Goal: Task Accomplishment & Management: Manage account settings

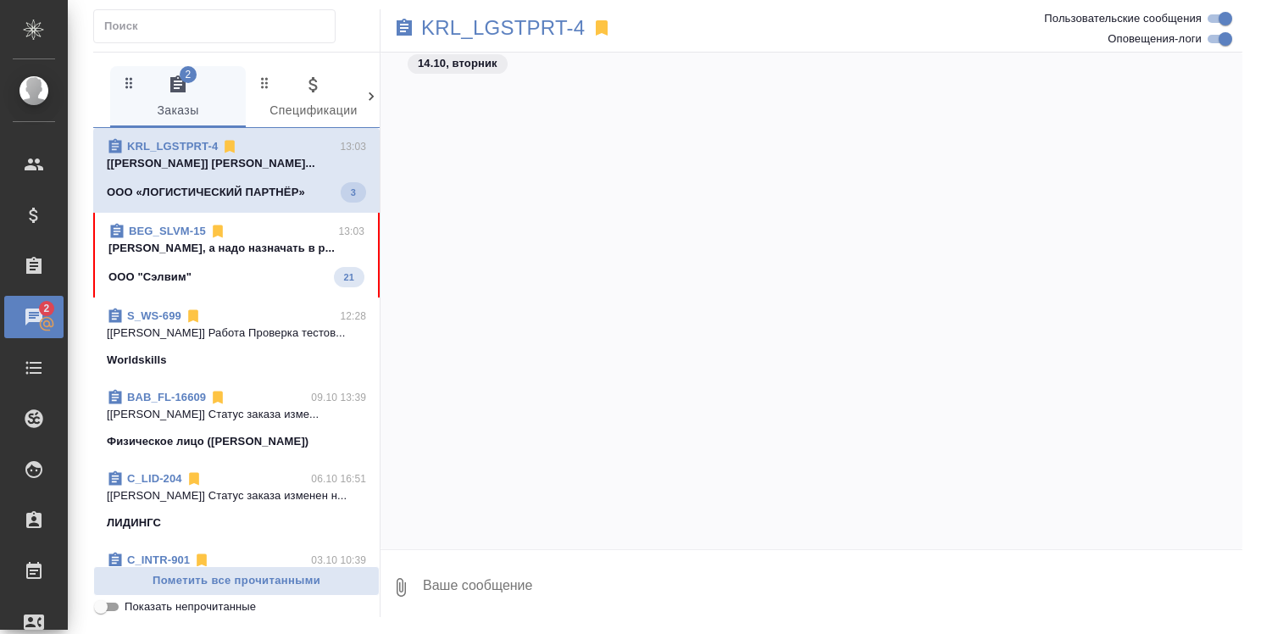
scroll to position [16551, 0]
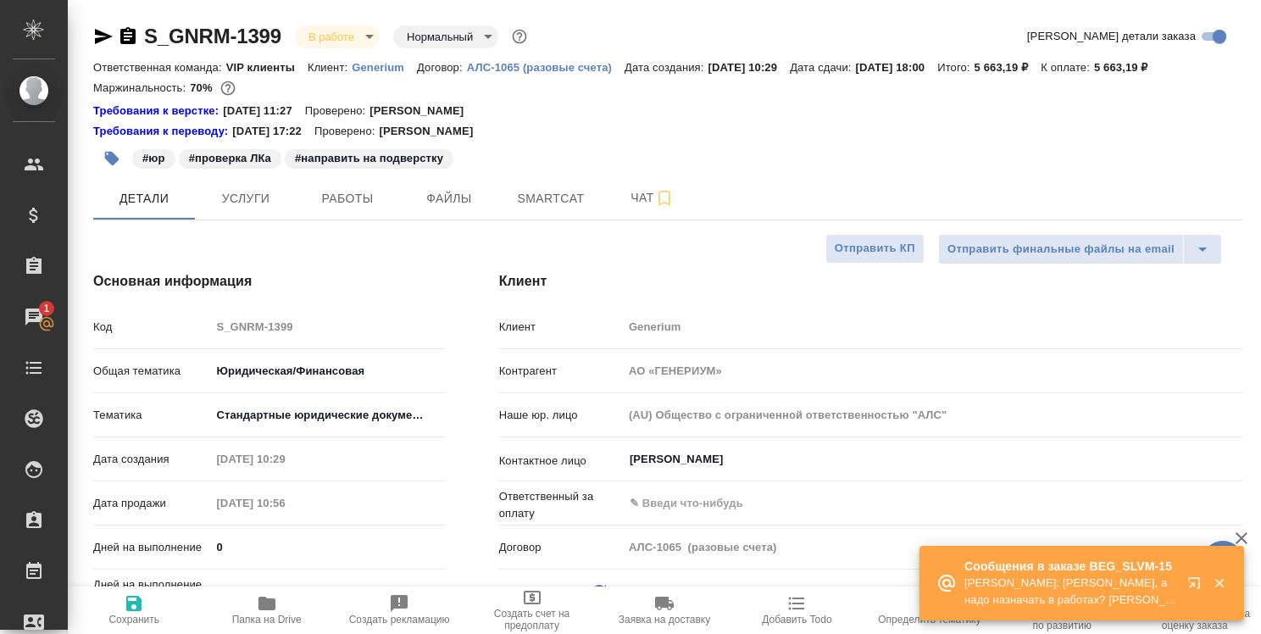
select select "RU"
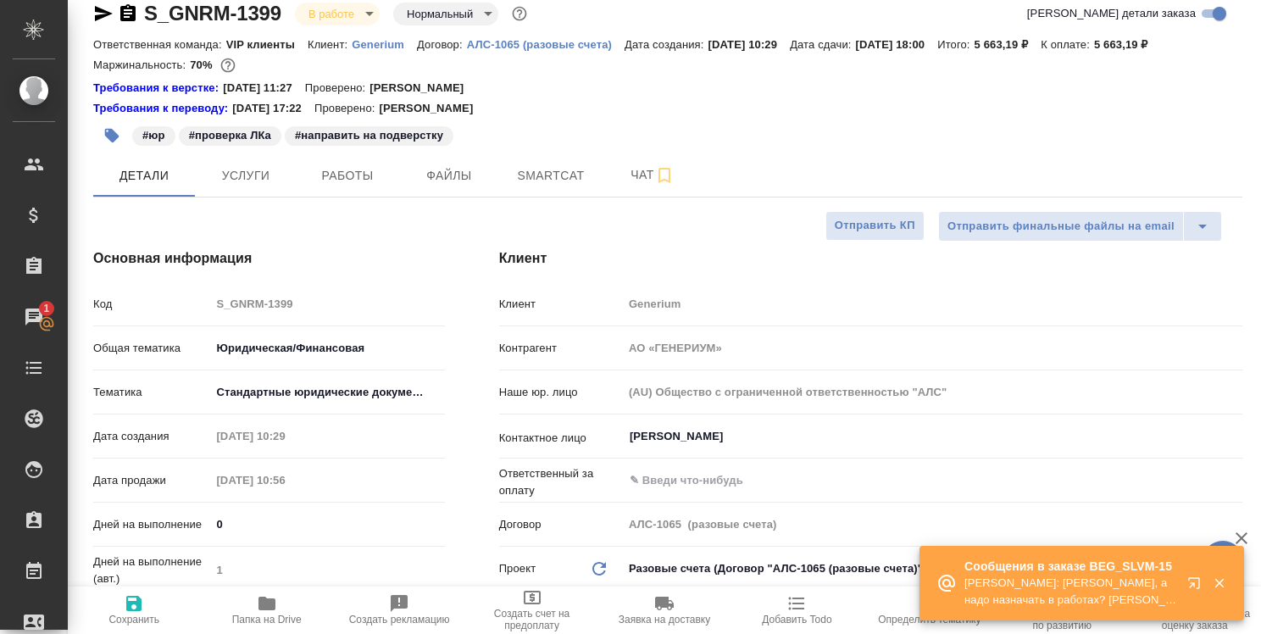
click at [1193, 586] on icon "button" at bounding box center [1194, 582] width 11 height 11
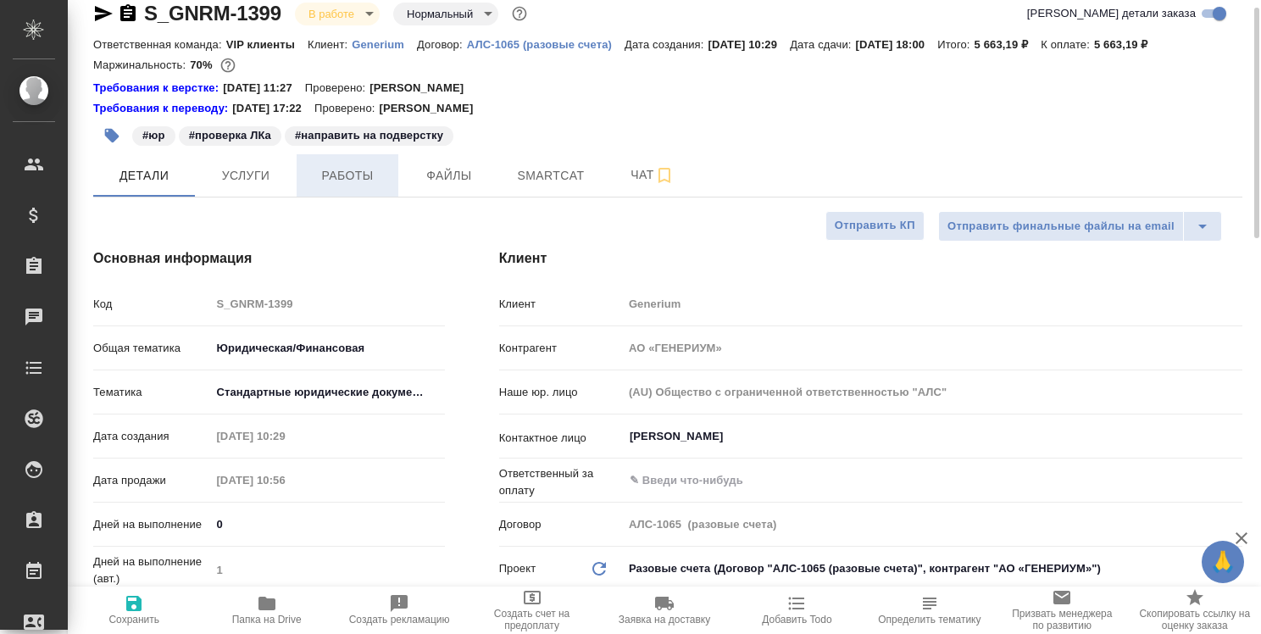
click at [359, 174] on span "Работы" at bounding box center [347, 175] width 81 height 21
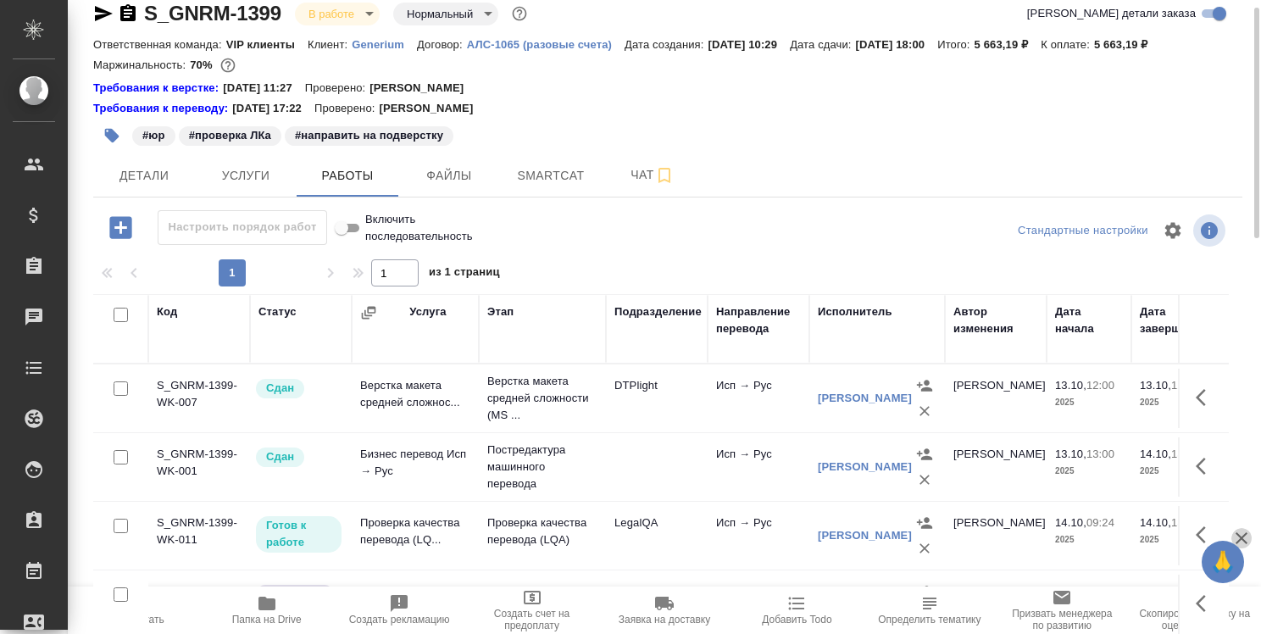
click at [1248, 534] on icon "button" at bounding box center [1242, 538] width 20 height 20
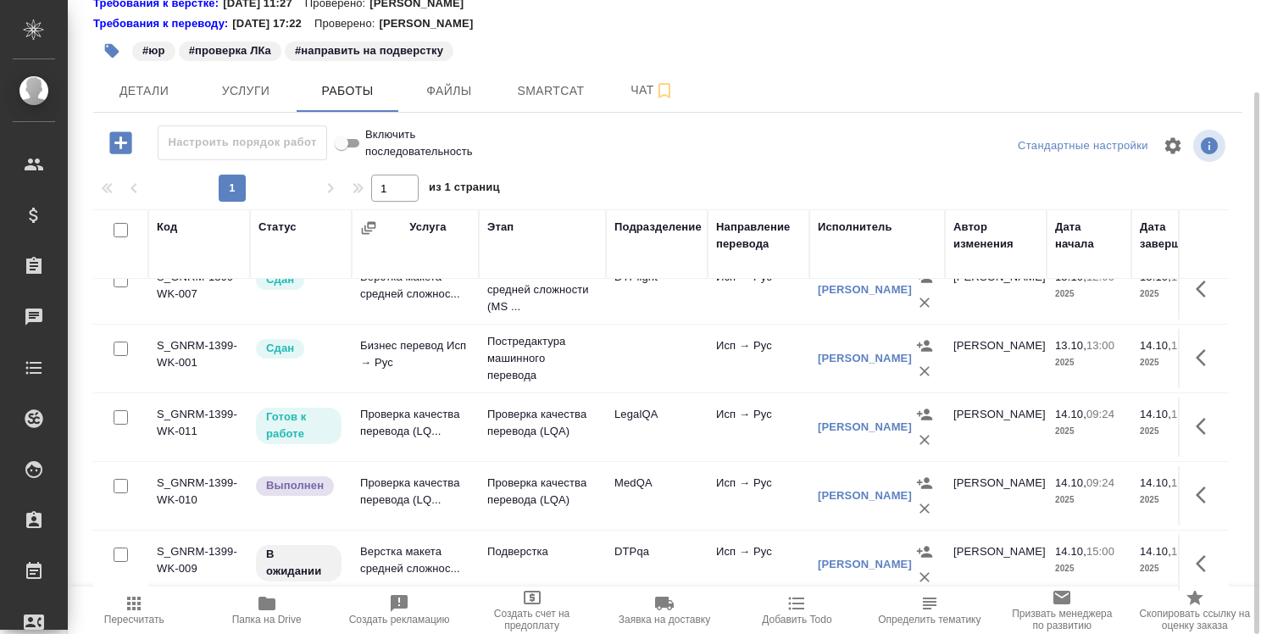
scroll to position [43, 0]
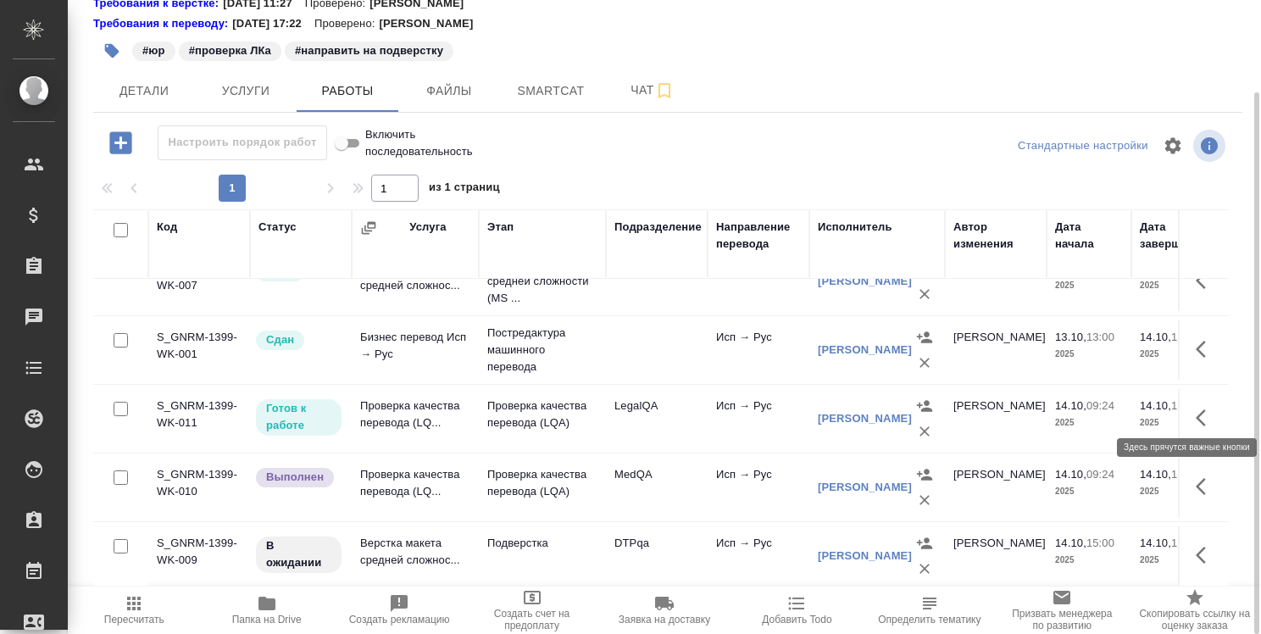
click at [1196, 408] on icon "button" at bounding box center [1206, 418] width 20 height 20
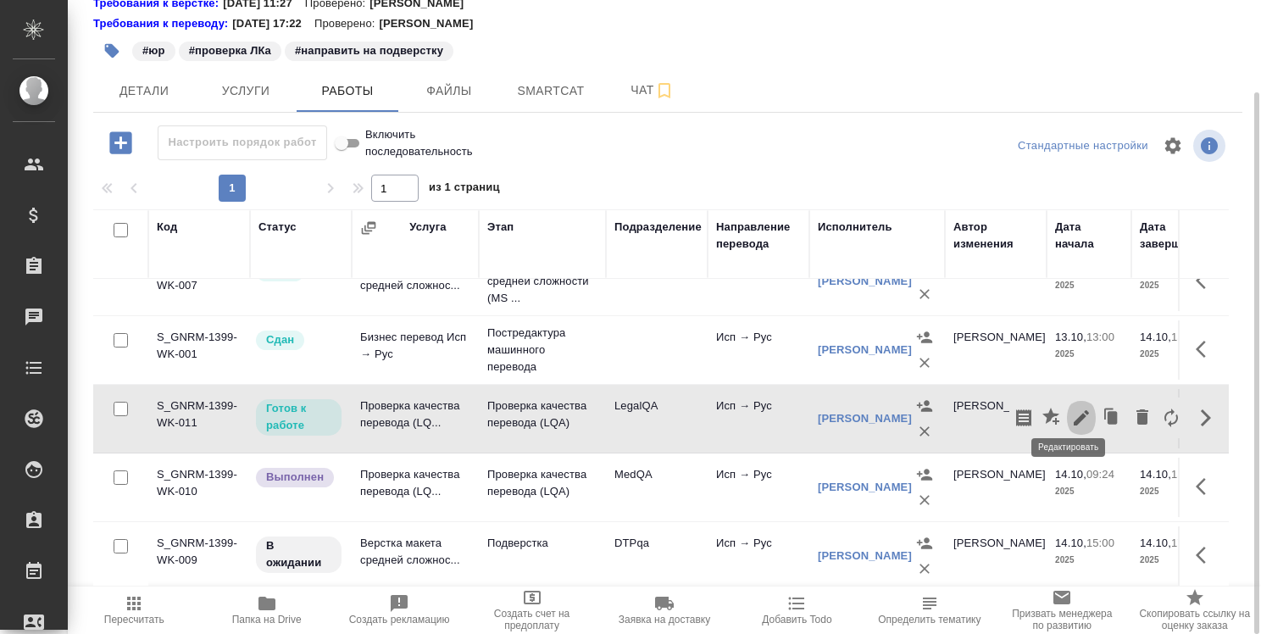
click at [1072, 408] on icon "button" at bounding box center [1082, 418] width 20 height 20
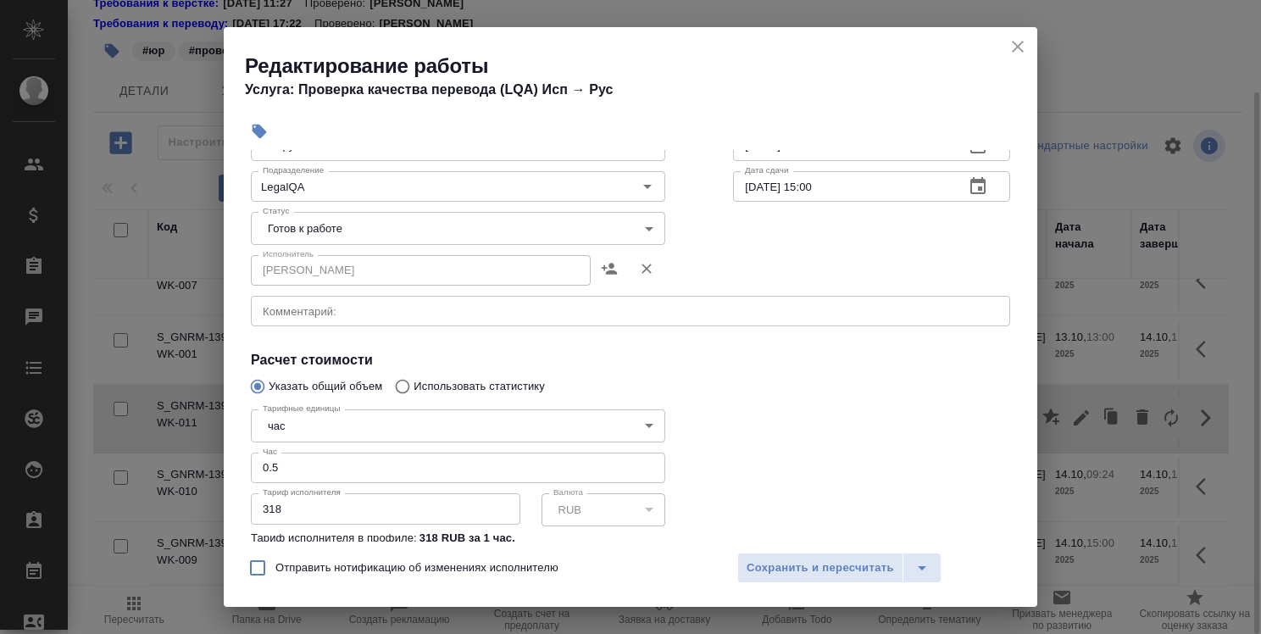
scroll to position [254, 0]
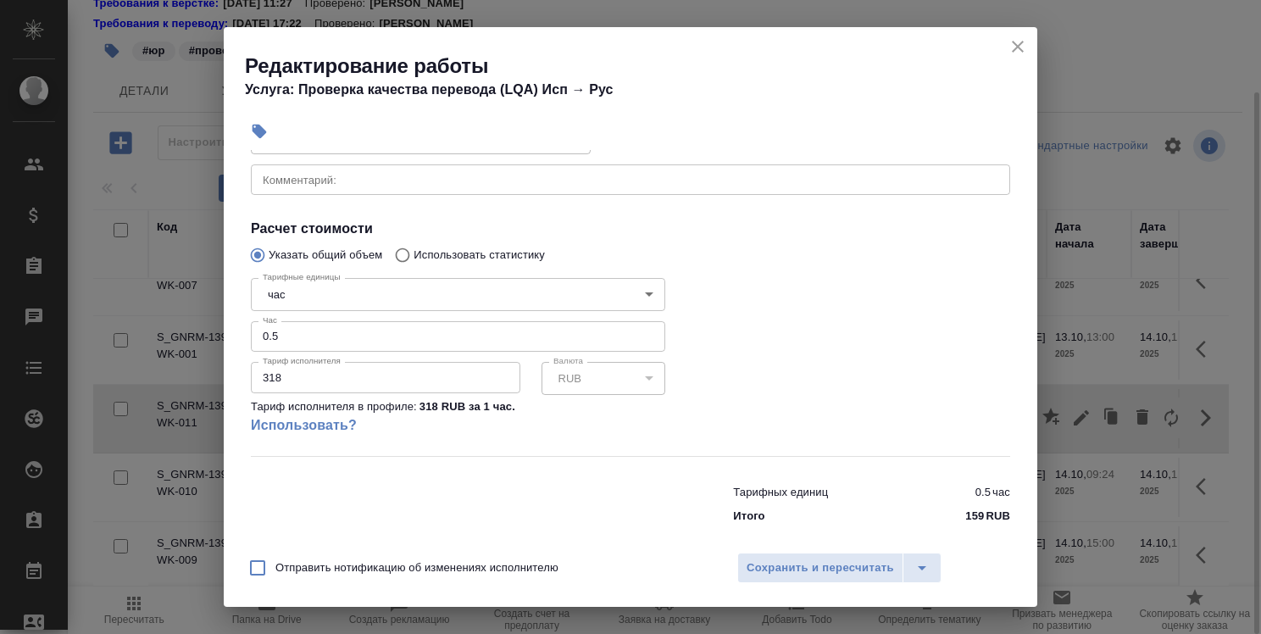
click at [388, 337] on input "0.5" at bounding box center [458, 336] width 415 height 31
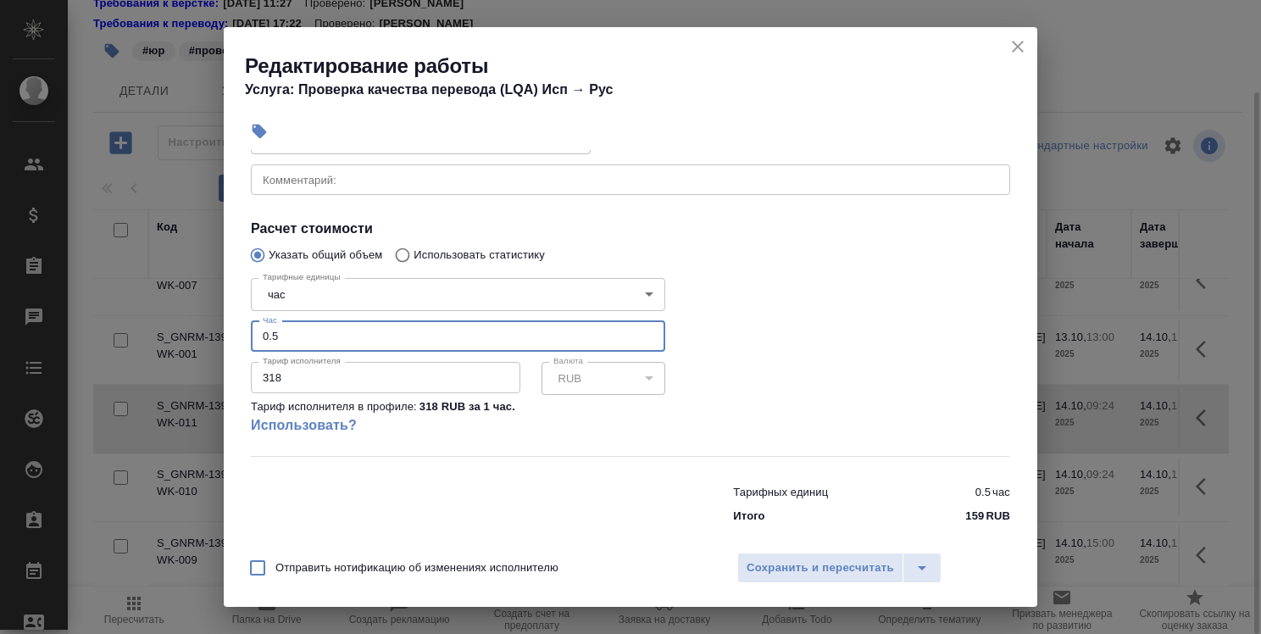
type input "0"
type input "2"
click at [807, 565] on span "Сохранить и пересчитать" at bounding box center [821, 568] width 148 height 19
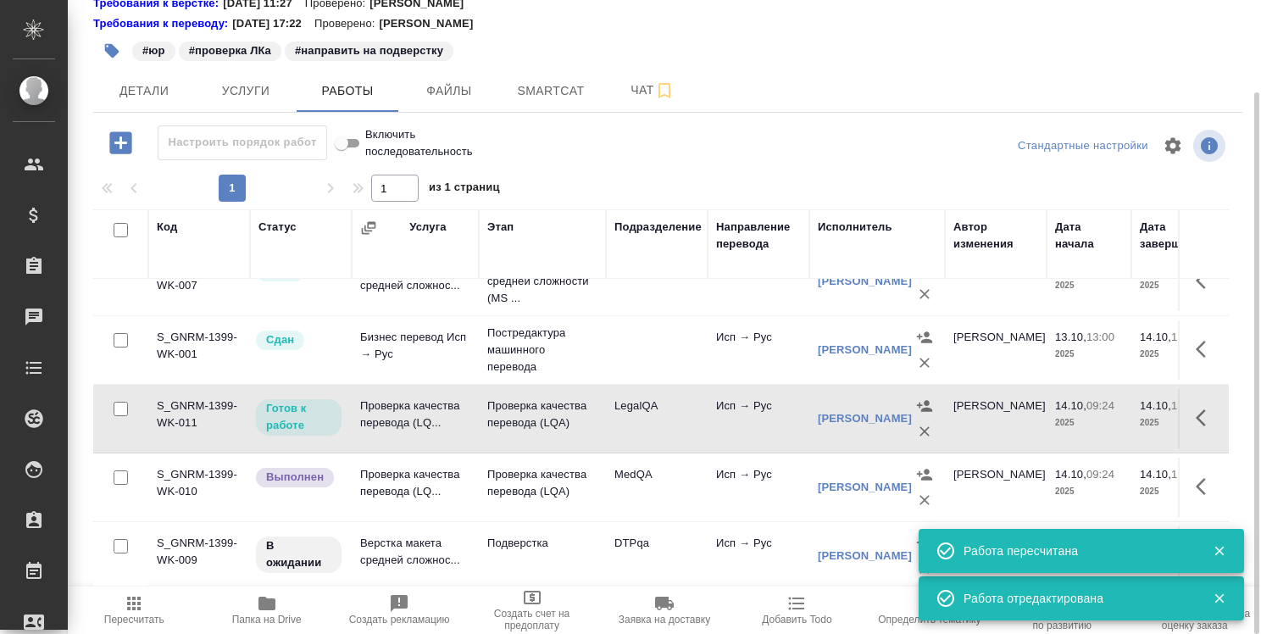
click at [1218, 549] on icon "button" at bounding box center [1219, 551] width 9 height 9
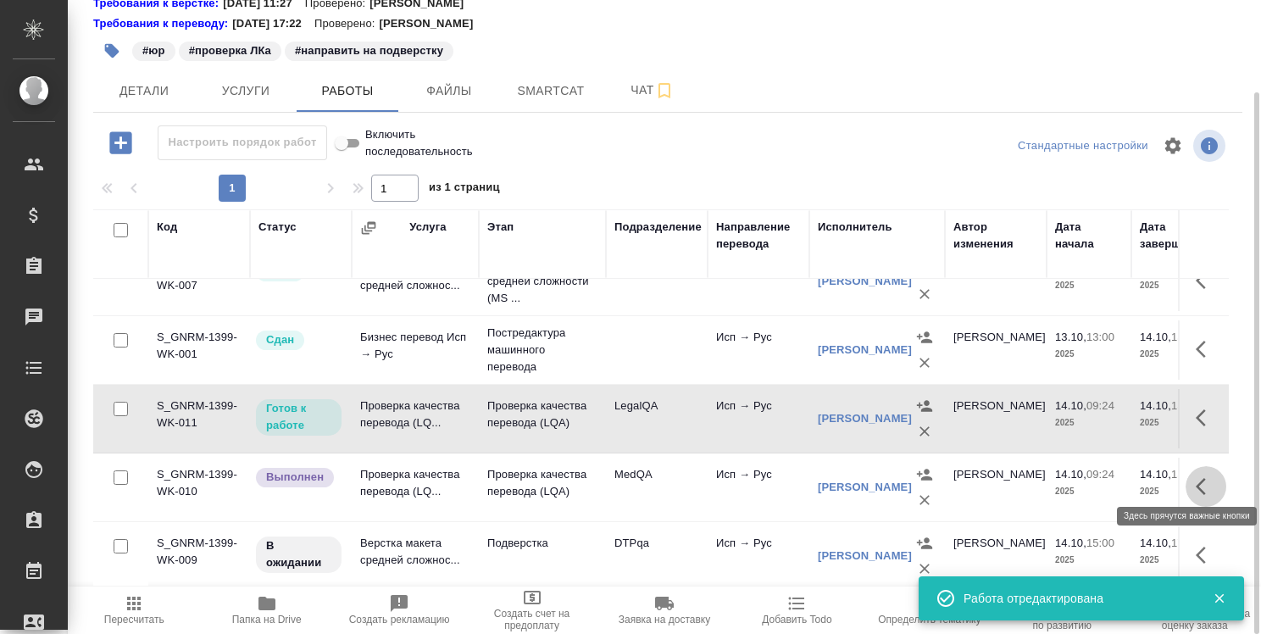
click at [1203, 482] on icon "button" at bounding box center [1206, 486] width 20 height 20
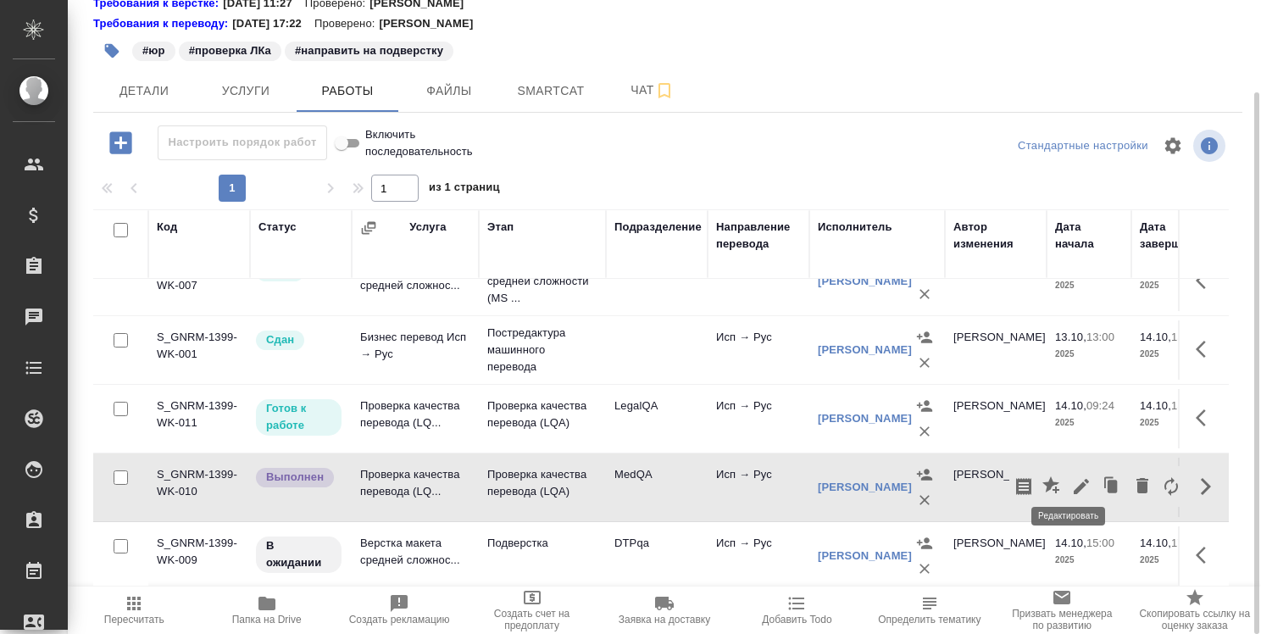
click at [1074, 479] on icon "button" at bounding box center [1081, 486] width 15 height 15
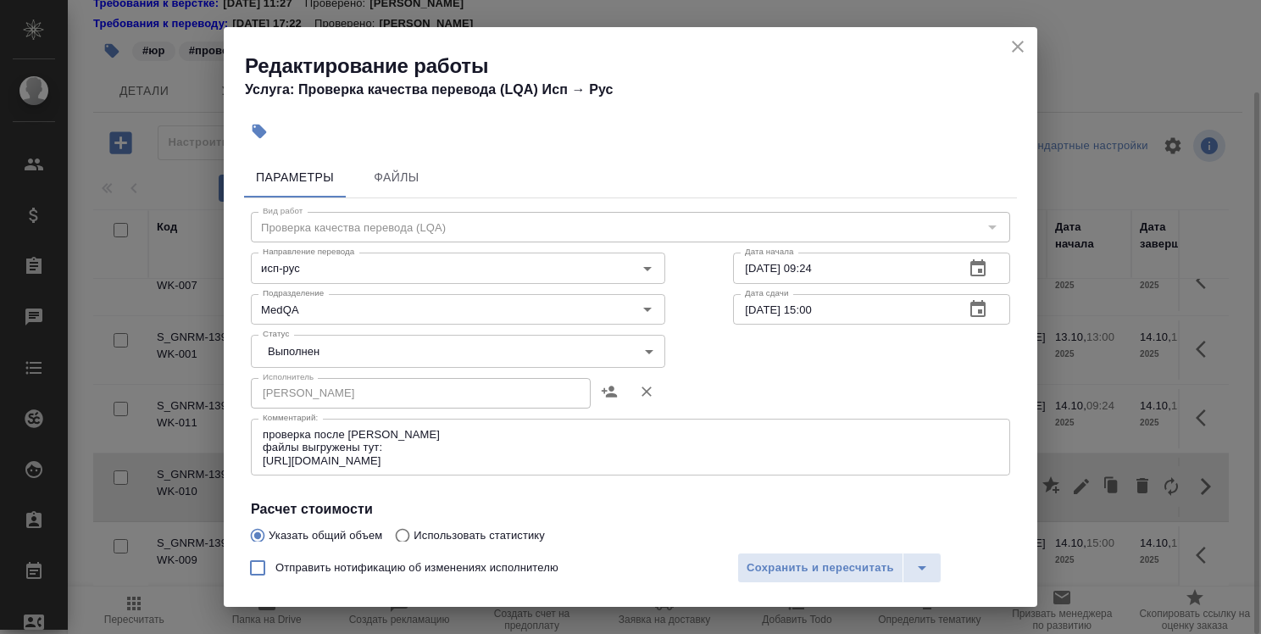
scroll to position [170, 0]
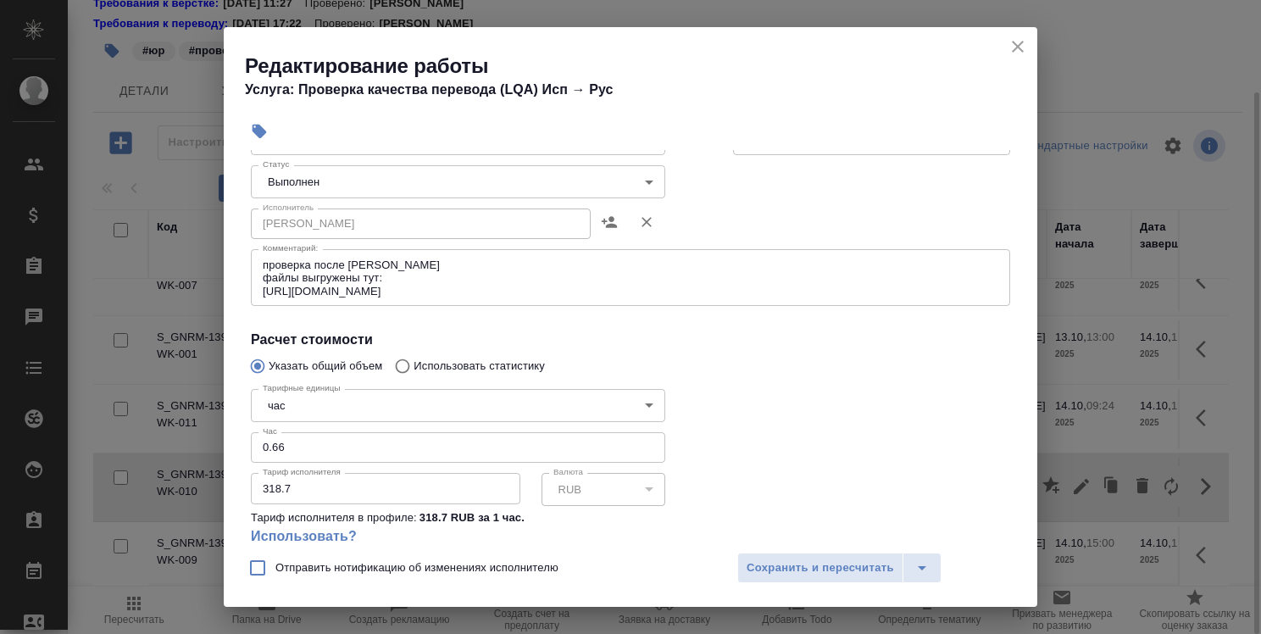
click at [1015, 53] on icon "close" at bounding box center [1018, 46] width 20 height 20
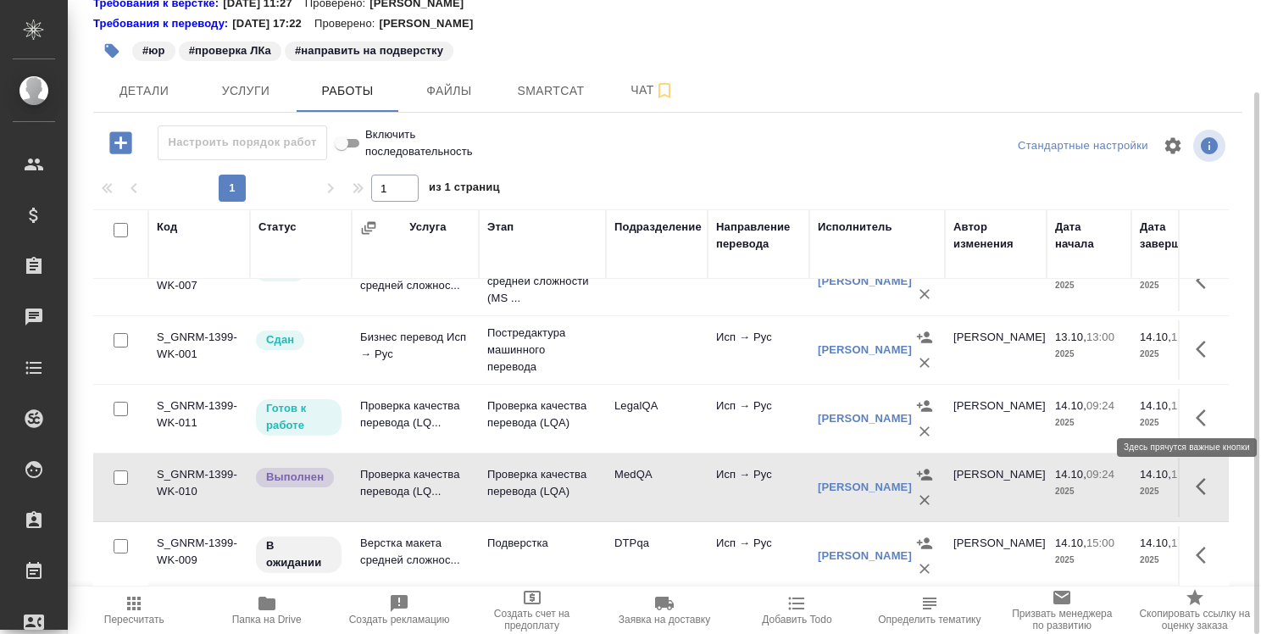
click at [1188, 398] on button "button" at bounding box center [1206, 418] width 41 height 41
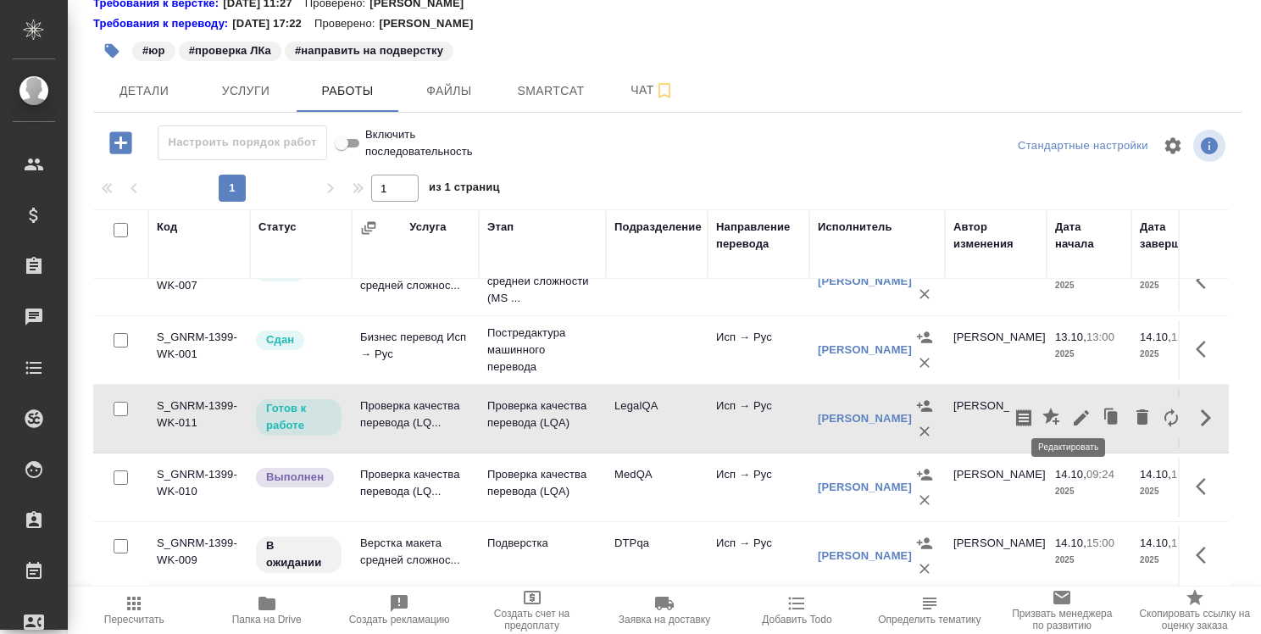
click at [1074, 410] on icon "button" at bounding box center [1081, 417] width 15 height 15
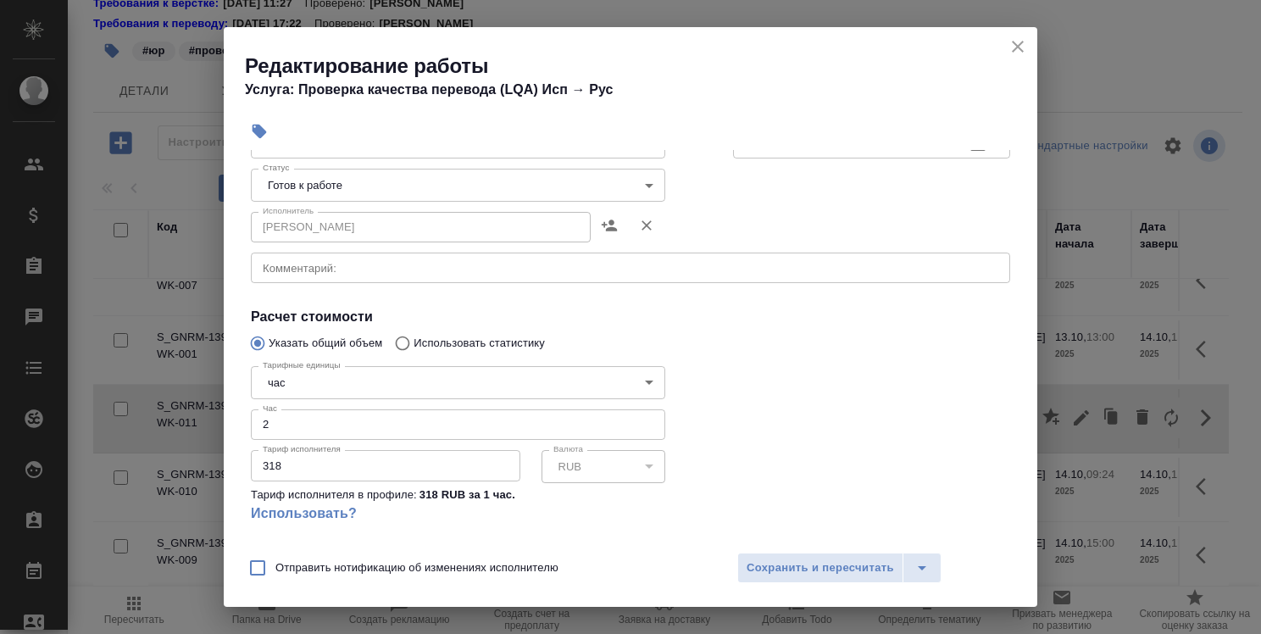
scroll to position [270, 0]
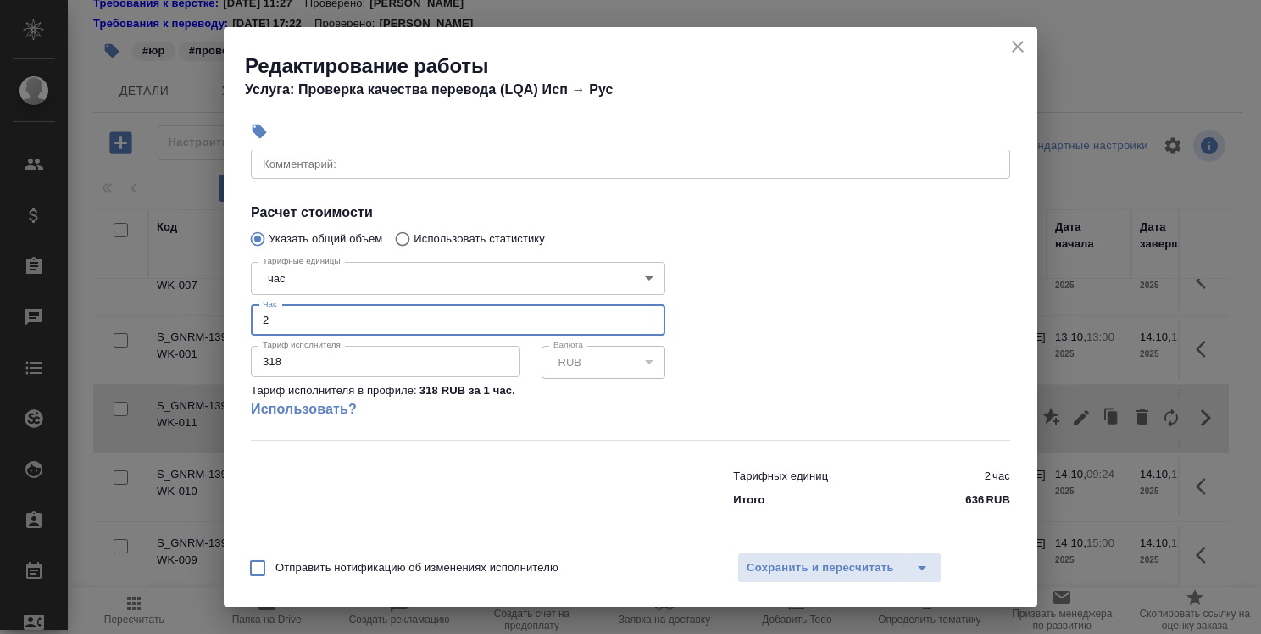
click at [287, 306] on input "2" at bounding box center [458, 320] width 415 height 31
type input "1.5"
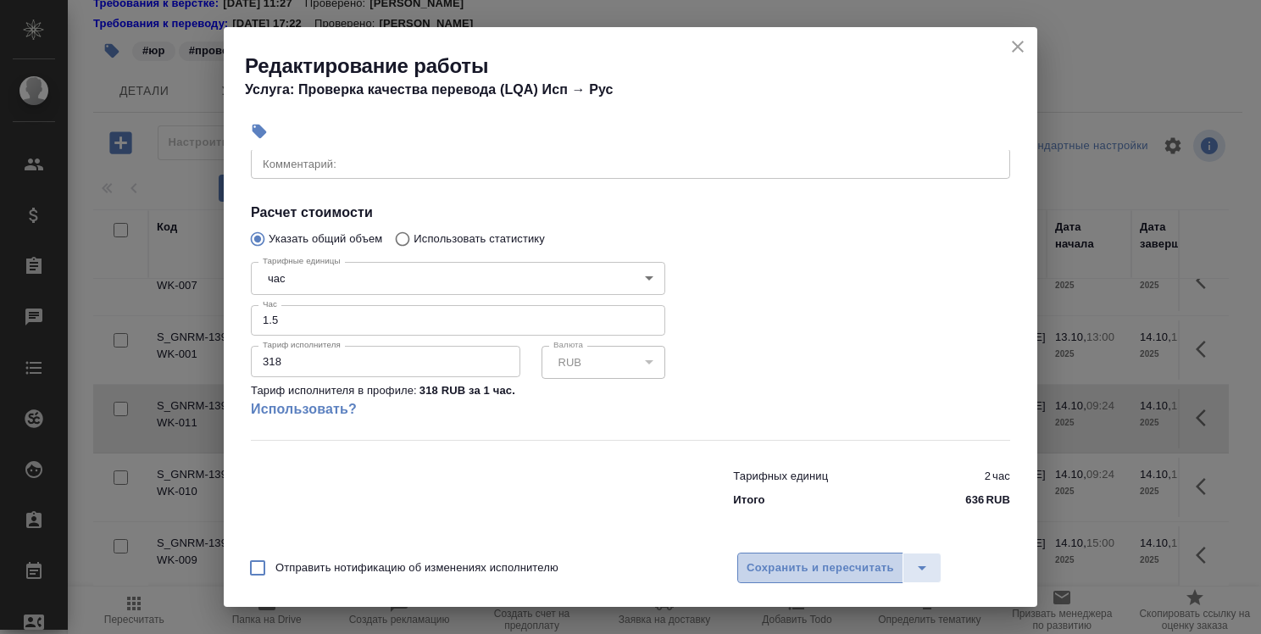
click at [783, 573] on span "Сохранить и пересчитать" at bounding box center [821, 568] width 148 height 19
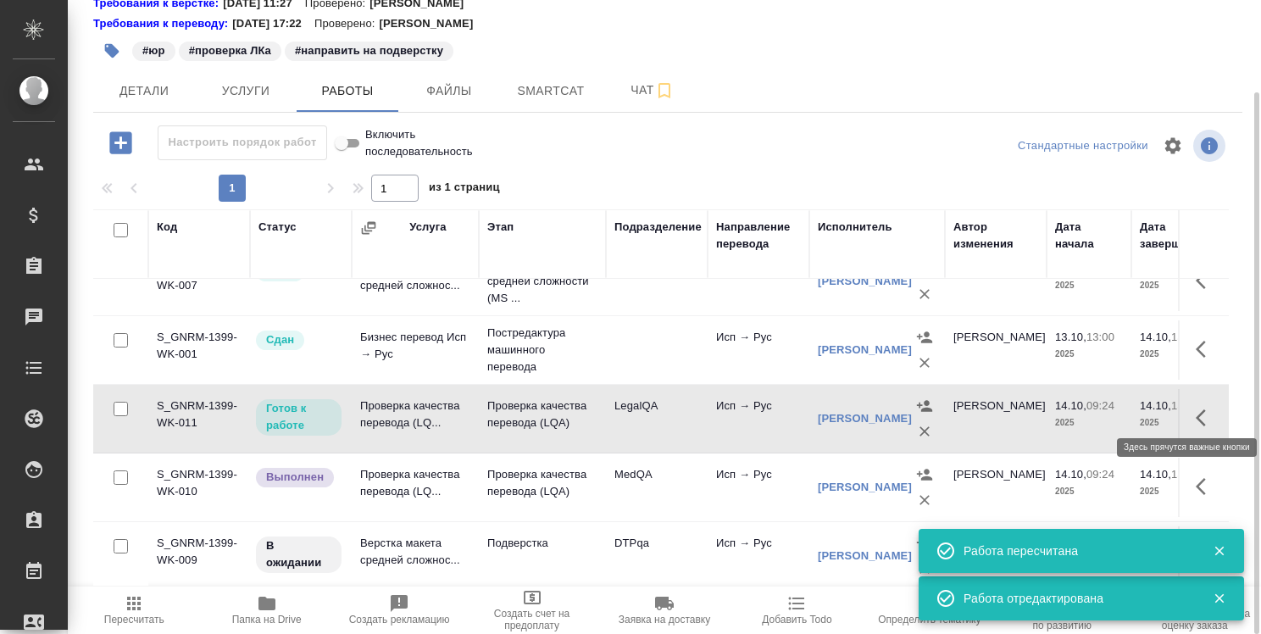
click at [1186, 404] on button "button" at bounding box center [1206, 418] width 41 height 41
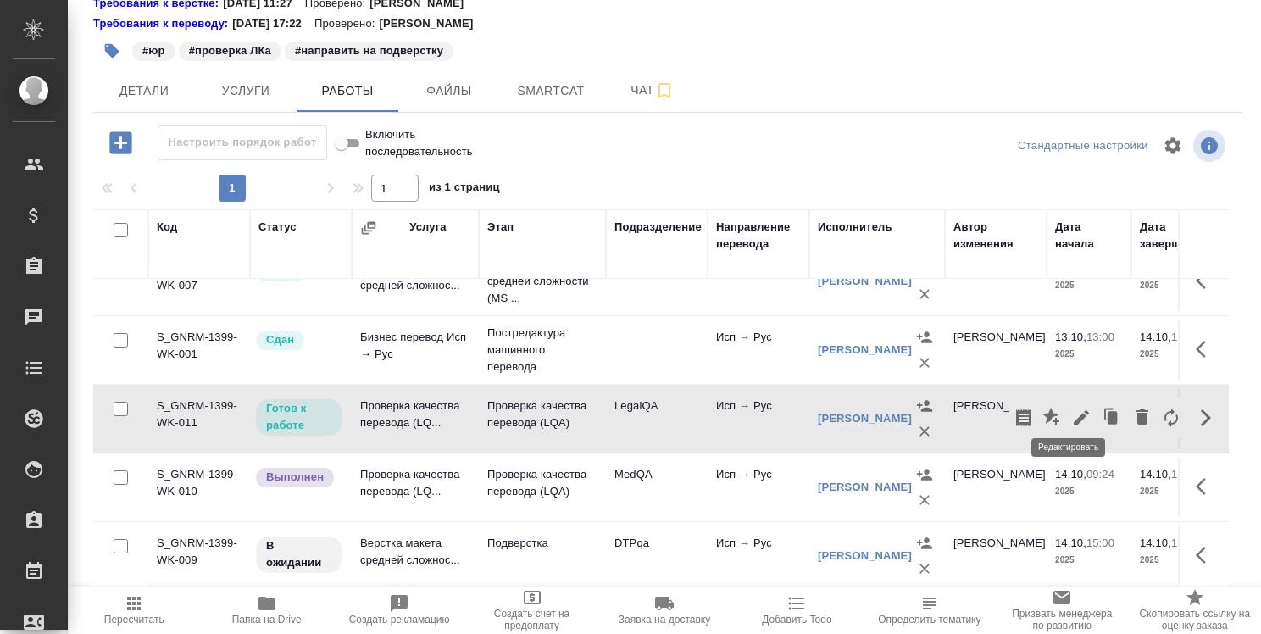
click at [1074, 410] on icon "button" at bounding box center [1081, 417] width 15 height 15
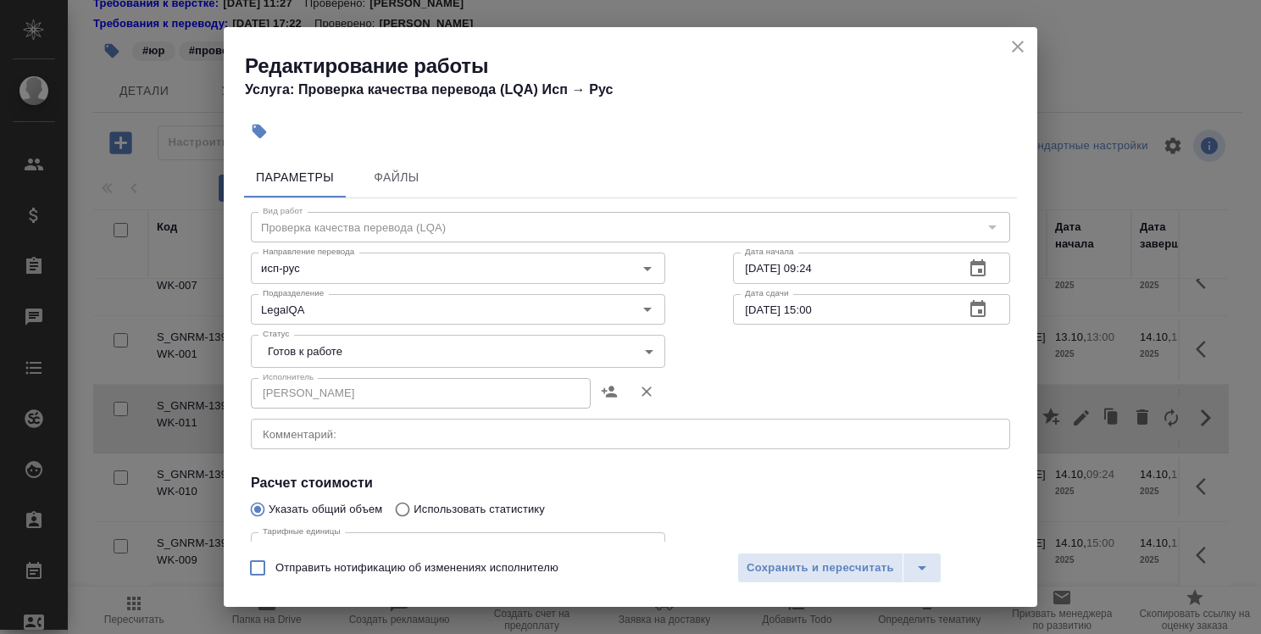
click at [519, 353] on body ".cls-1 fill:#fff; AWATERA Strelnikova Olga Клиенты Спецификации Заказы 0 Чаты T…" at bounding box center [630, 317] width 1261 height 634
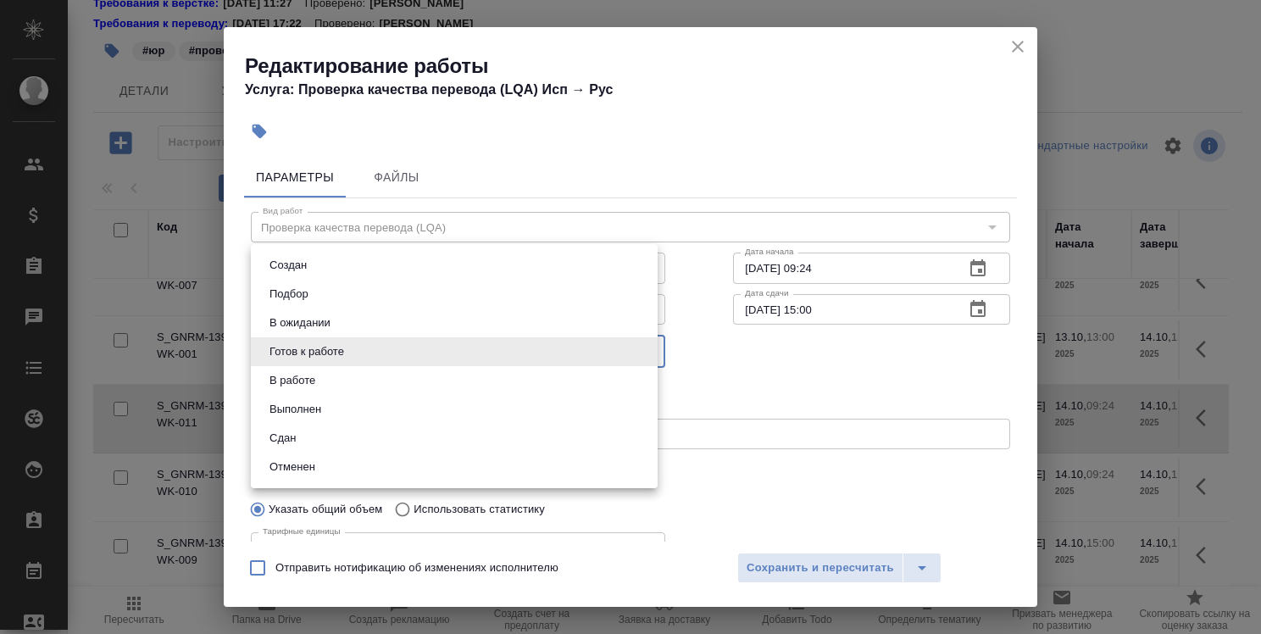
click at [498, 442] on li "Сдан" at bounding box center [454, 438] width 407 height 29
type input "closed"
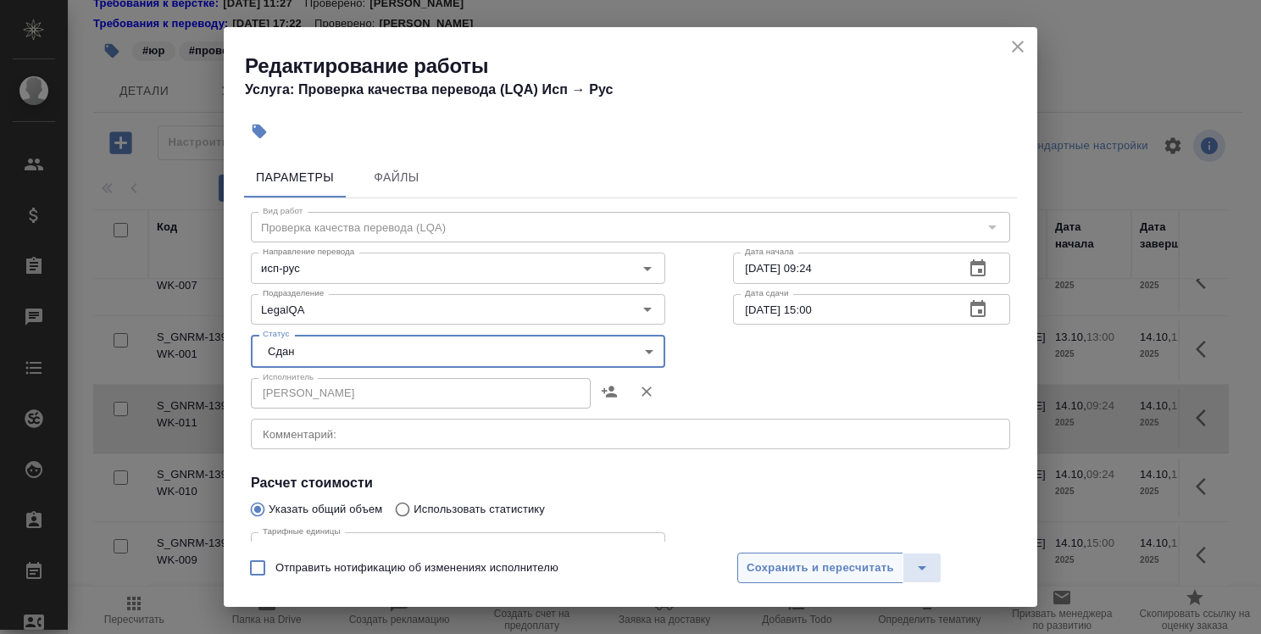
click at [794, 576] on span "Сохранить и пересчитать" at bounding box center [821, 568] width 148 height 19
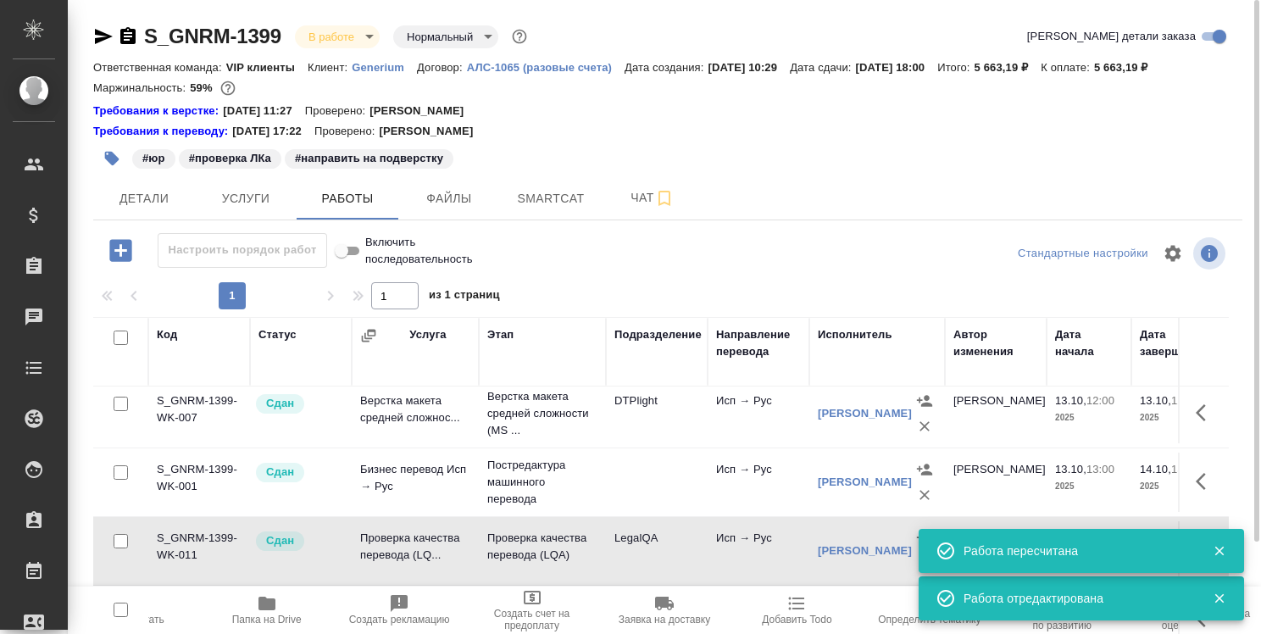
scroll to position [0, 0]
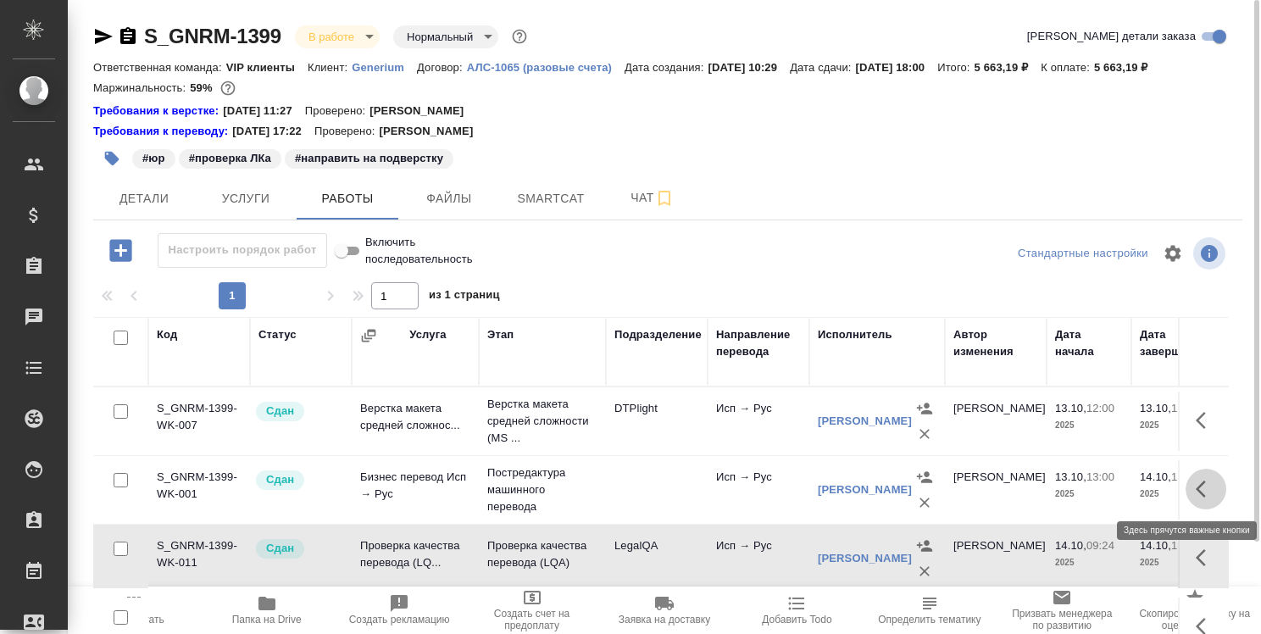
click at [1196, 487] on icon "button" at bounding box center [1206, 489] width 20 height 20
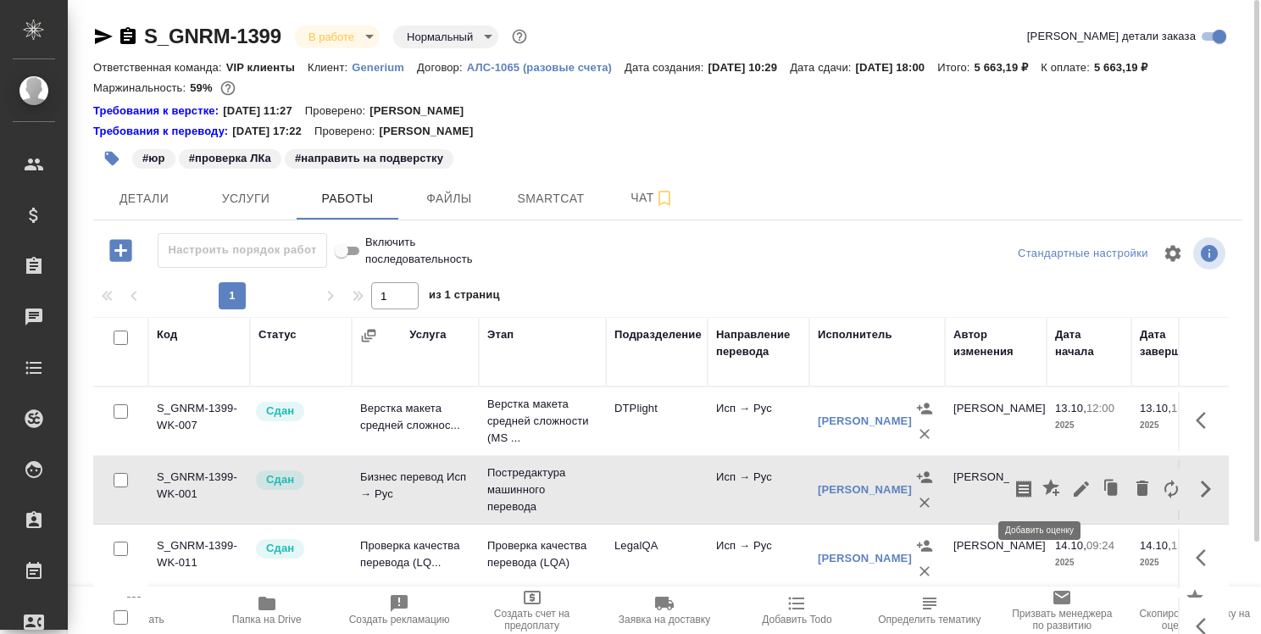
click at [1043, 488] on icon "button" at bounding box center [1053, 489] width 20 height 20
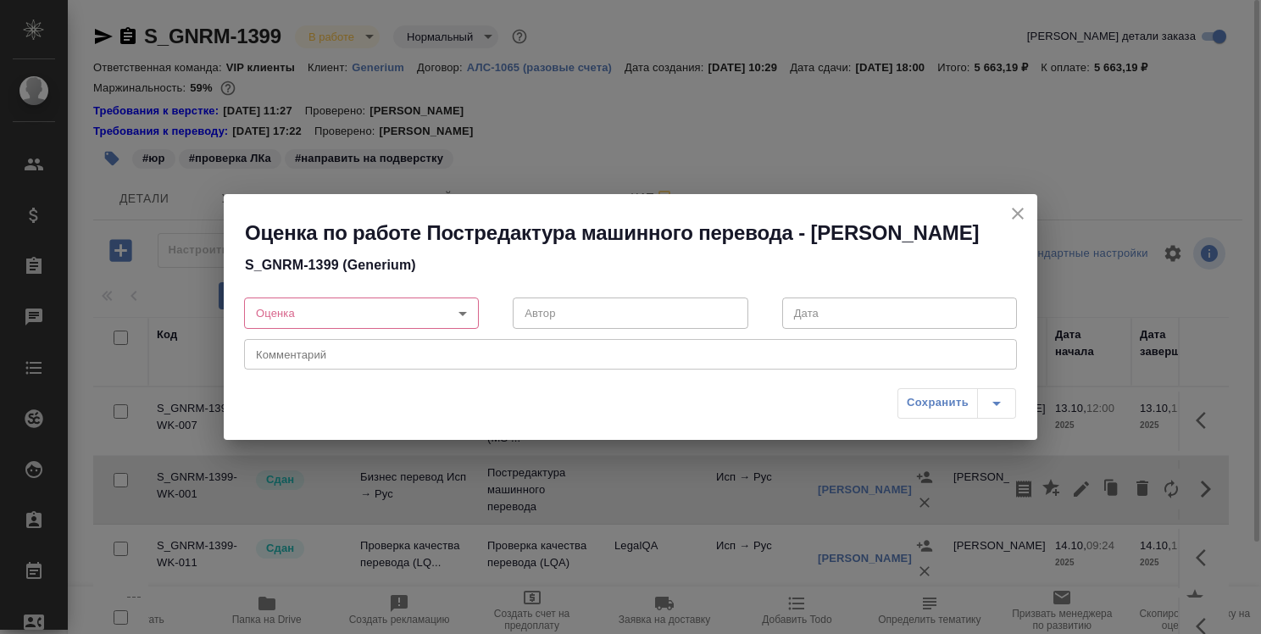
click at [458, 315] on body ".cls-1 fill:#fff; AWATERA Strelnikova Olga Клиенты Спецификации Заказы 0 Чаты T…" at bounding box center [630, 317] width 1261 height 634
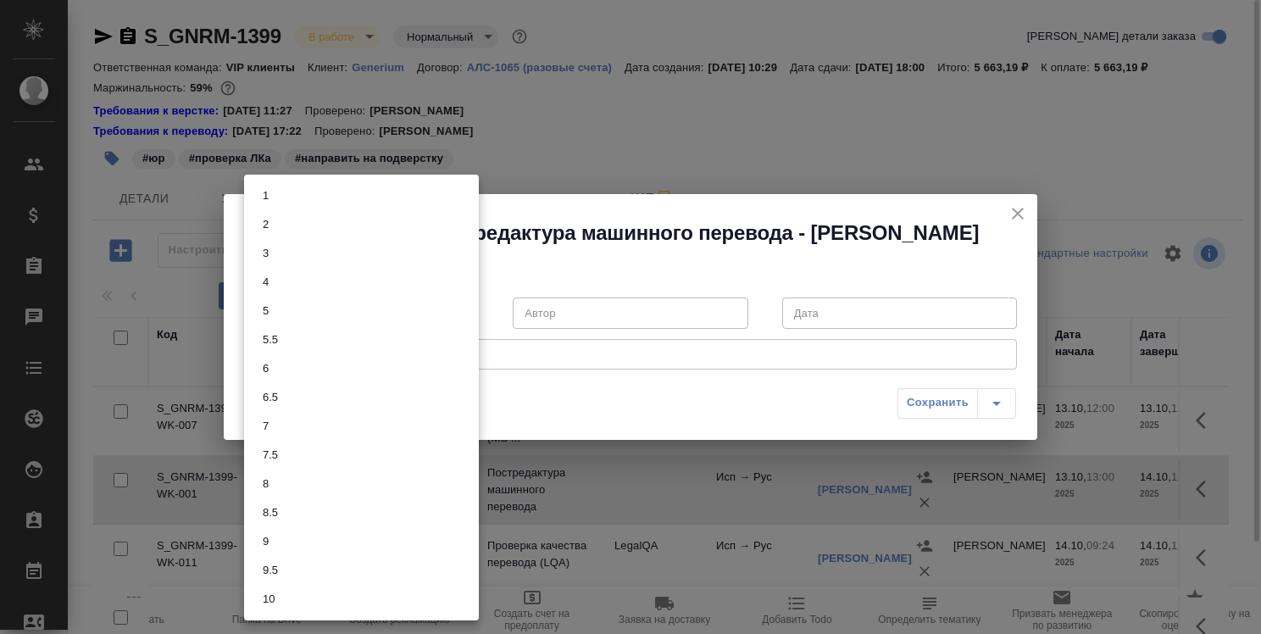
click at [408, 414] on li "7" at bounding box center [361, 426] width 235 height 29
type input "7"
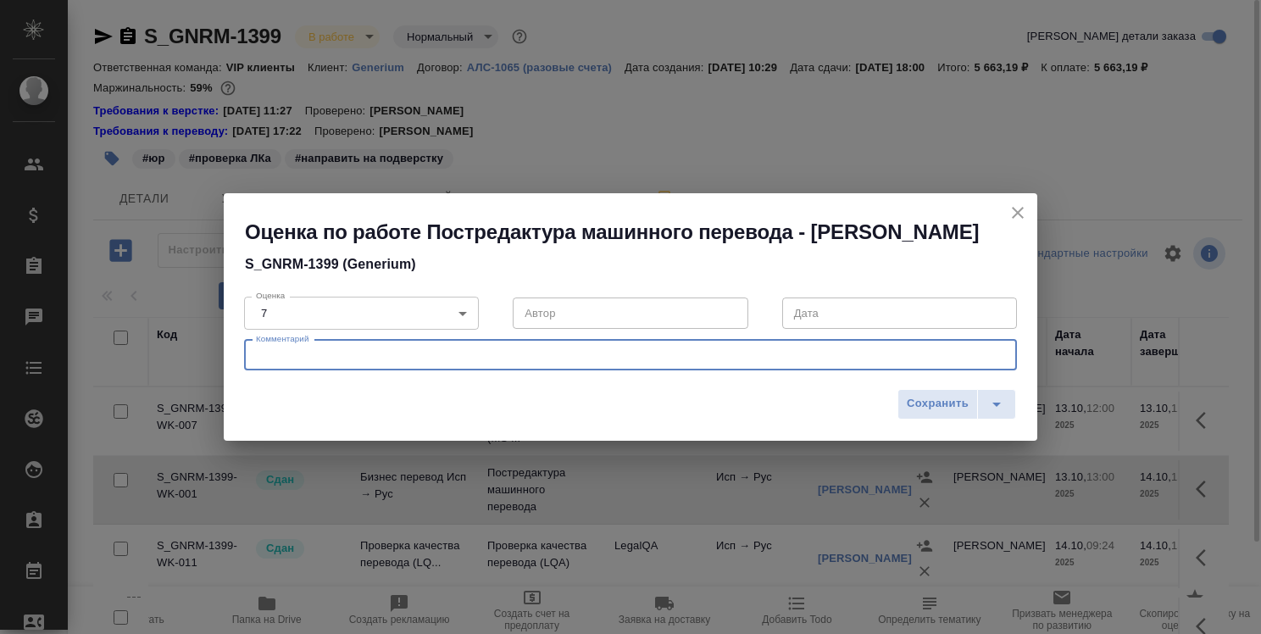
click at [451, 361] on textarea at bounding box center [630, 354] width 749 height 13
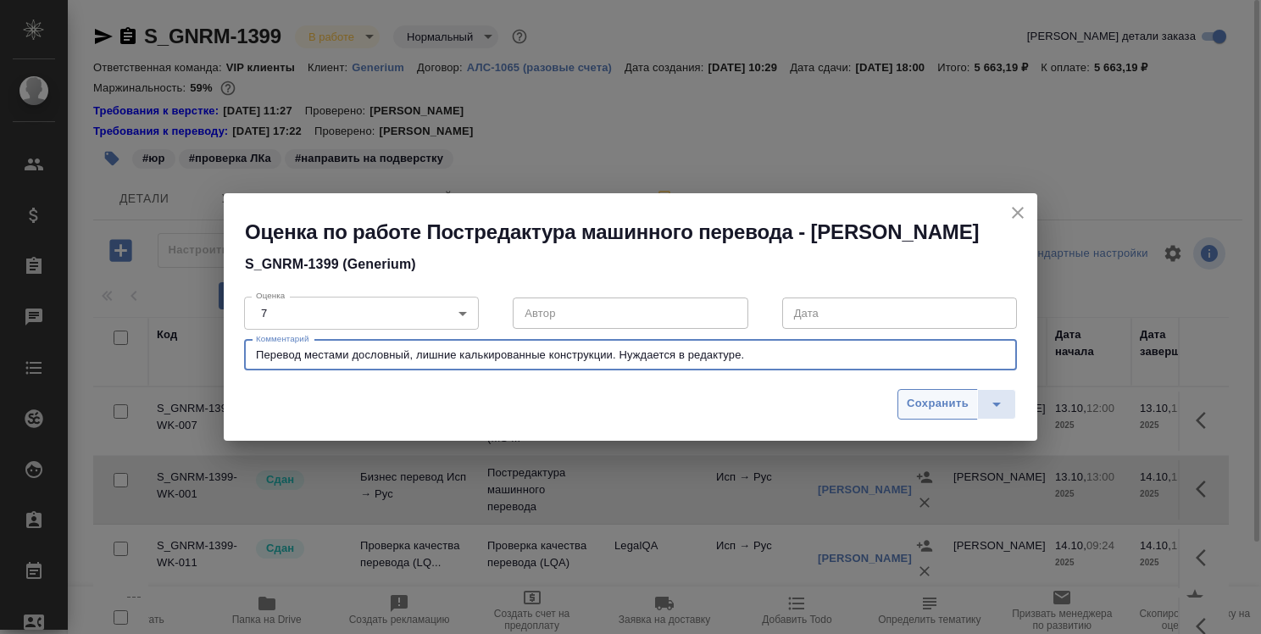
type textarea "Перевод местами дословный, лишние калькированные конструкции. Нуждается в редак…"
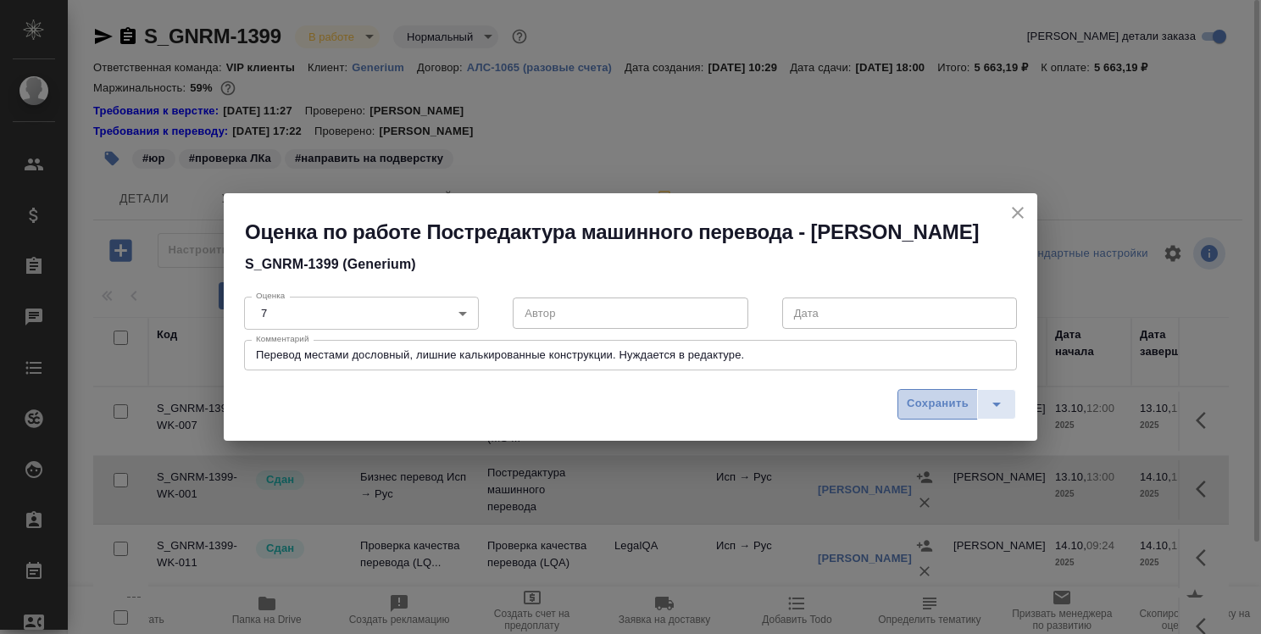
click at [956, 407] on span "Сохранить" at bounding box center [938, 403] width 62 height 19
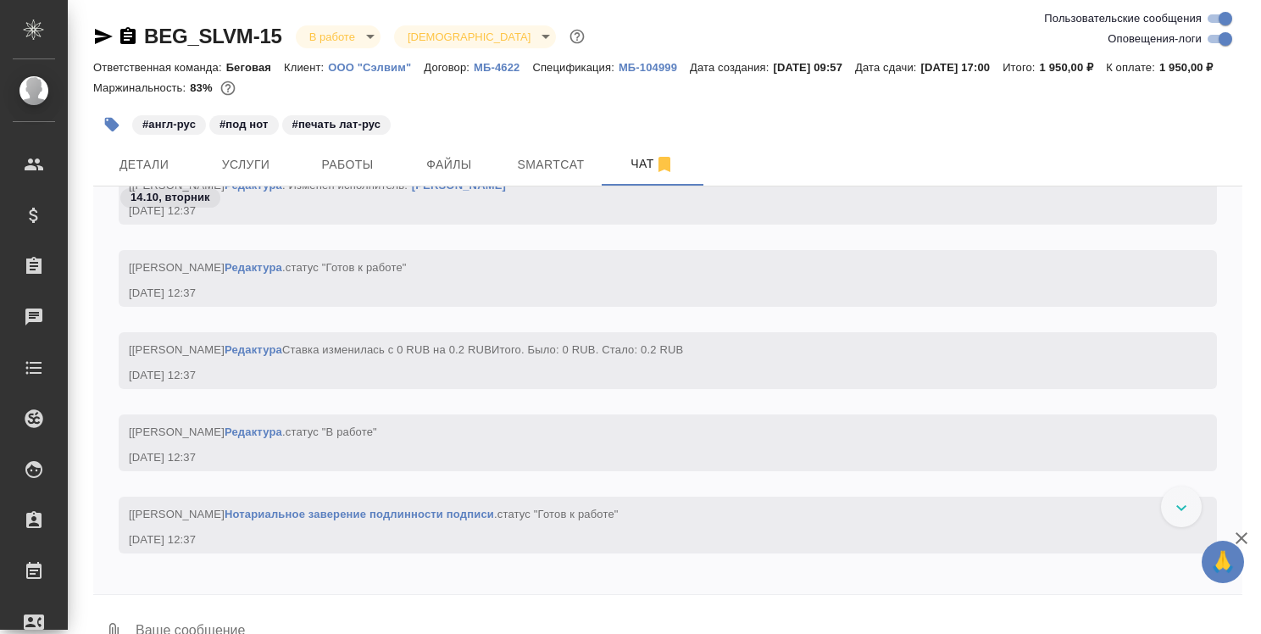
scroll to position [4107, 0]
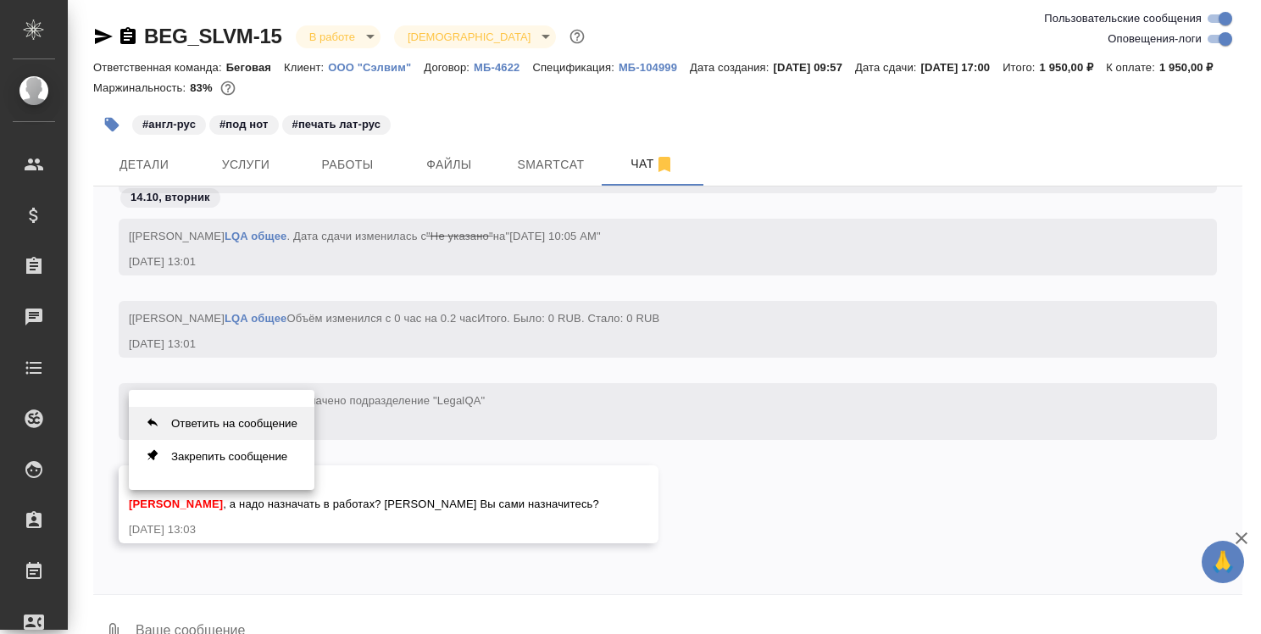
click at [258, 428] on button "Ответить на сообщение" at bounding box center [222, 423] width 186 height 33
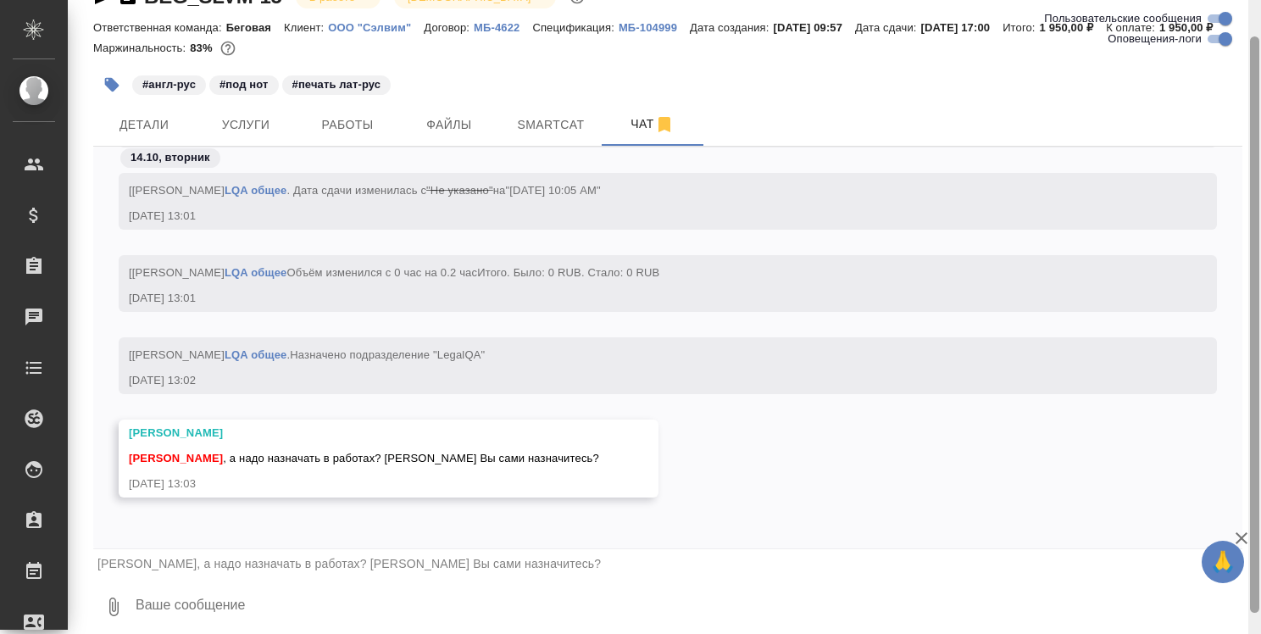
drag, startPoint x: 1260, startPoint y: 576, endPoint x: 1261, endPoint y: 606, distance: 29.7
click at [1261, 604] on div at bounding box center [1255, 317] width 13 height 634
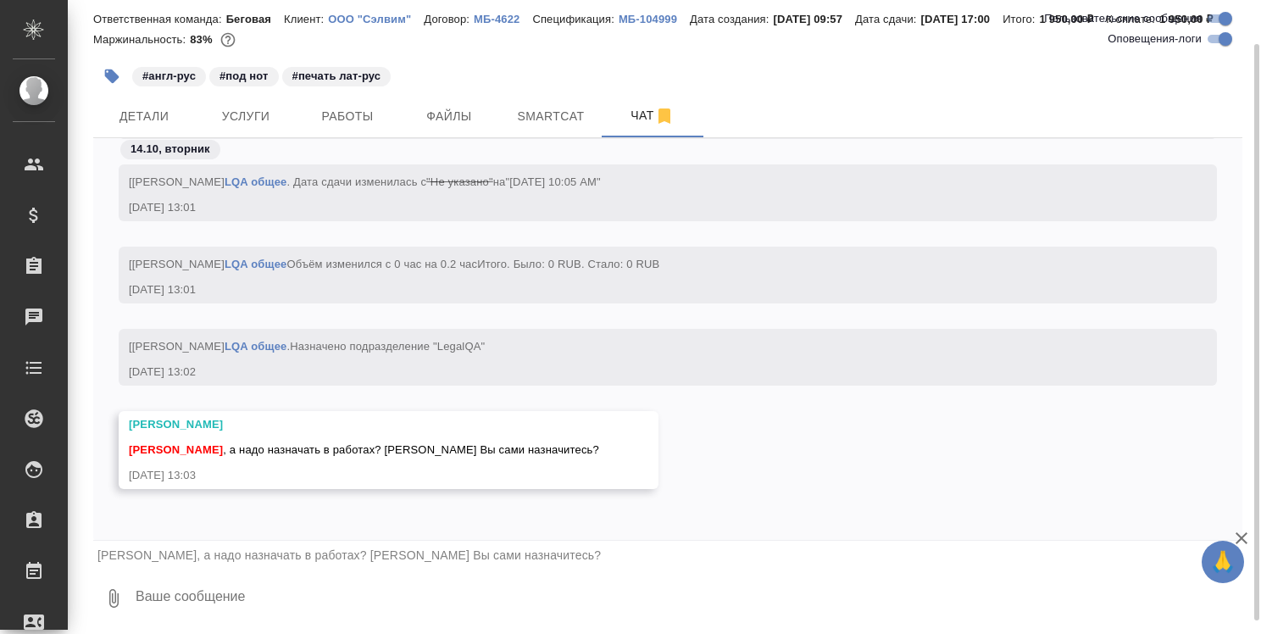
click at [644, 605] on textarea at bounding box center [688, 599] width 1109 height 58
type textarea "F"
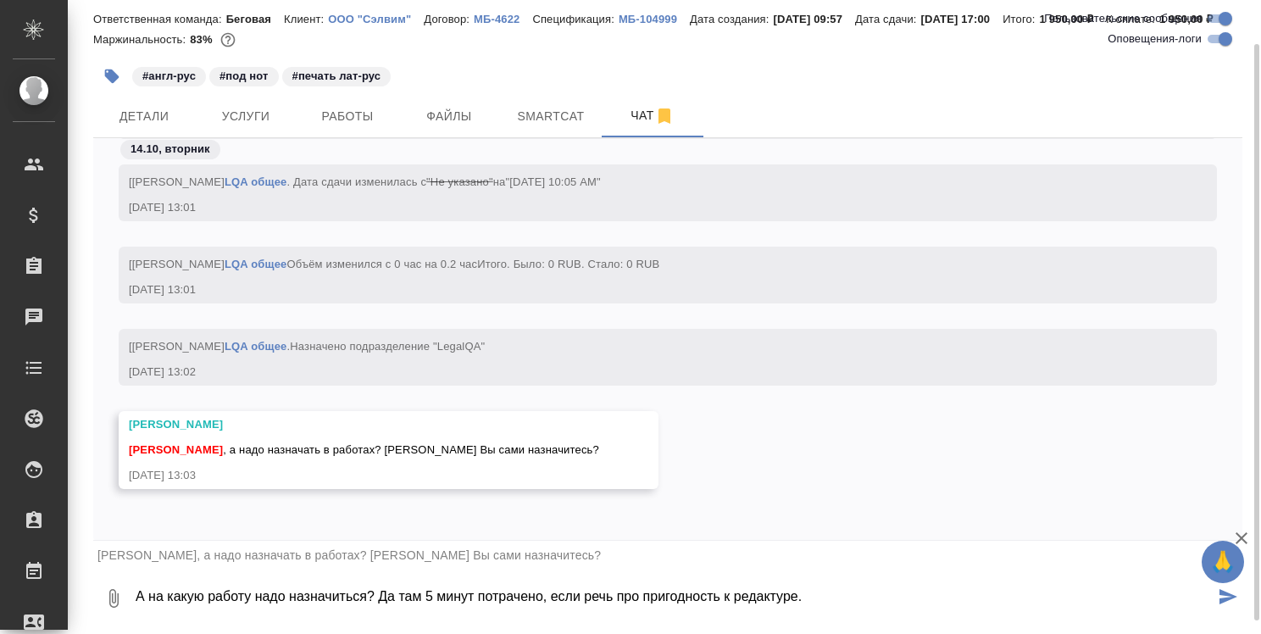
type textarea "А на какую работу надо назначиться? Да там 5 минут потрачено, если речь про при…"
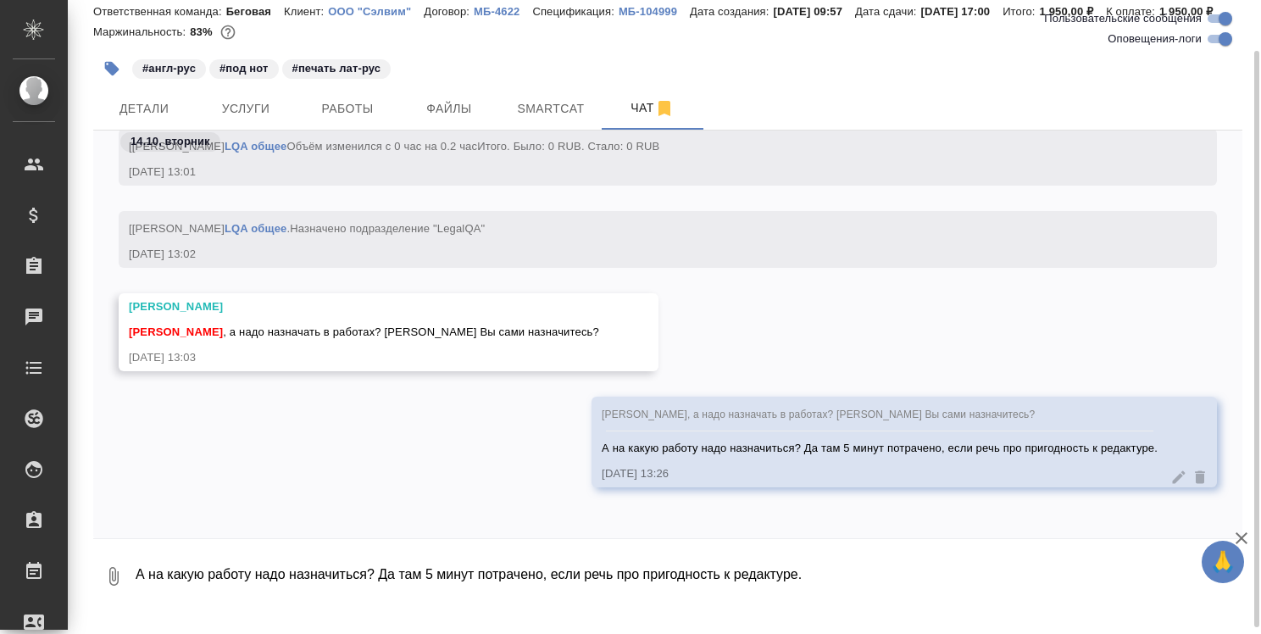
scroll to position [4210, 0]
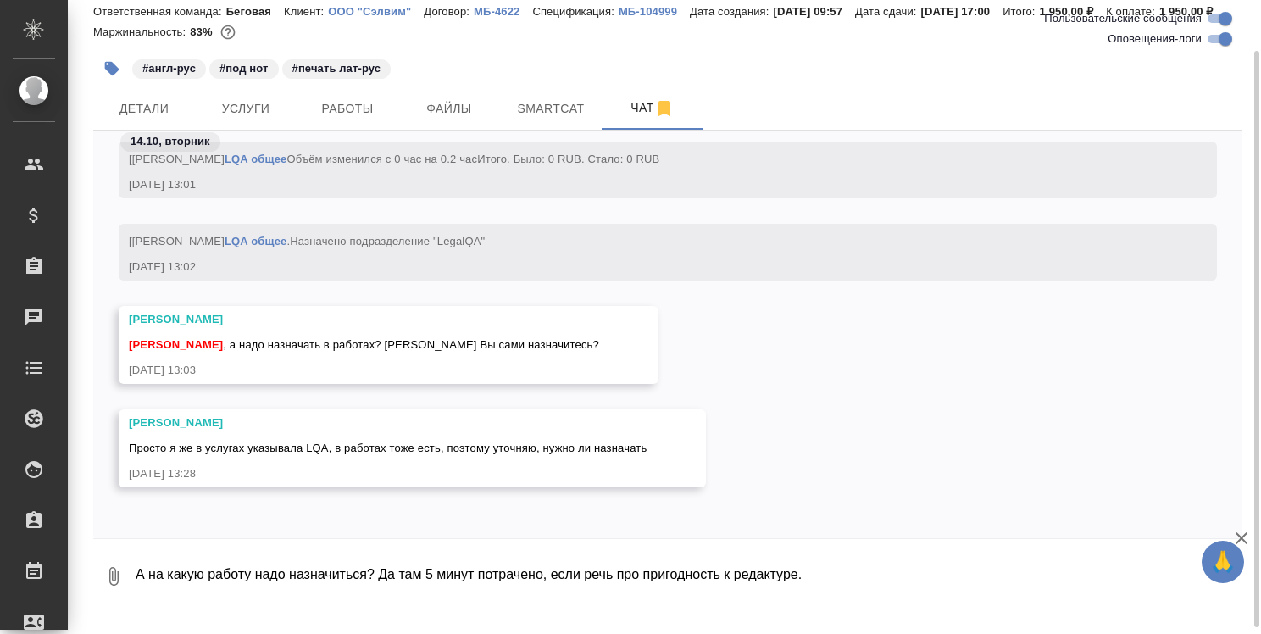
click at [234, 432] on div "[PERSON_NAME]" at bounding box center [388, 423] width 518 height 17
click at [240, 432] on div "[PERSON_NAME]" at bounding box center [388, 423] width 518 height 17
click at [278, 432] on div "[PERSON_NAME]" at bounding box center [388, 423] width 518 height 17
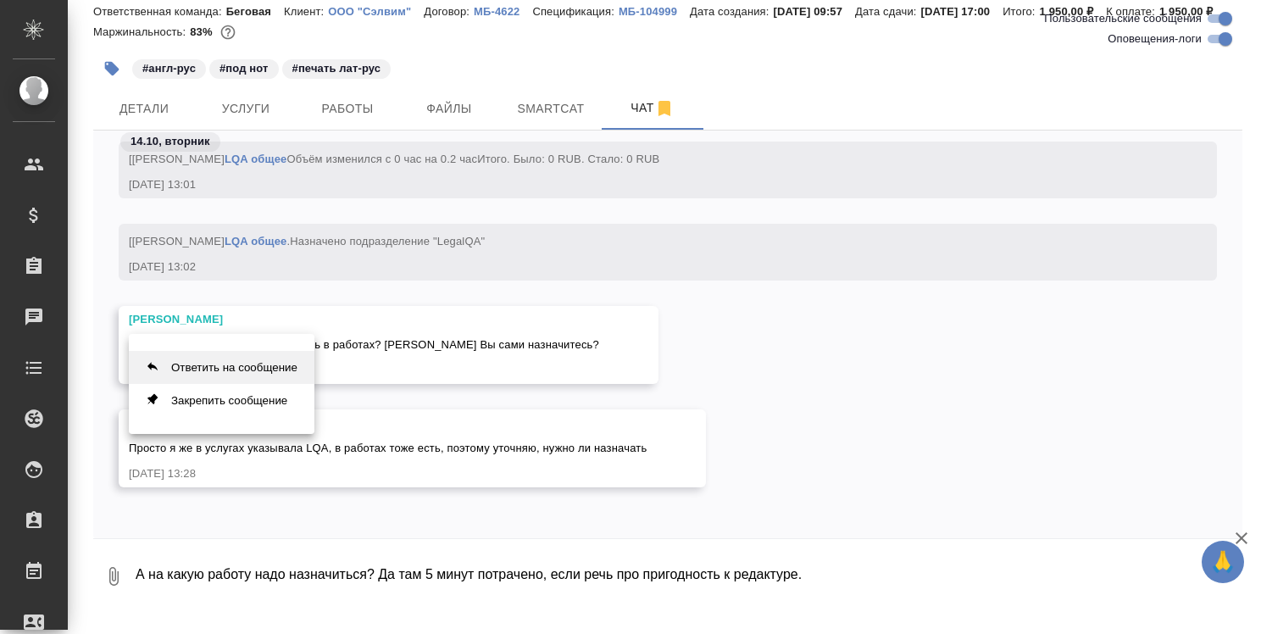
click at [275, 370] on button "Ответить на сообщение" at bounding box center [222, 367] width 186 height 33
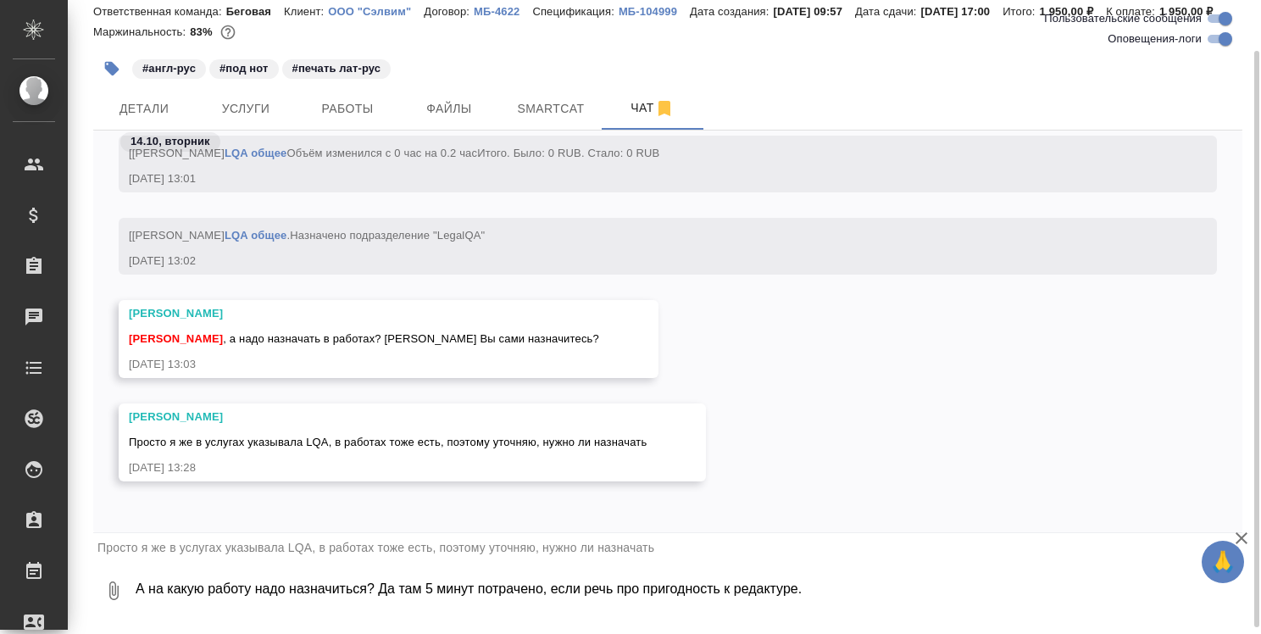
click at [220, 607] on textarea "А на какую работу надо назначиться? Да там 5 минут потрачено, если речь про при…" at bounding box center [688, 591] width 1109 height 58
type textarea "Я сама проставлю тогда себя и 10 минут времени."
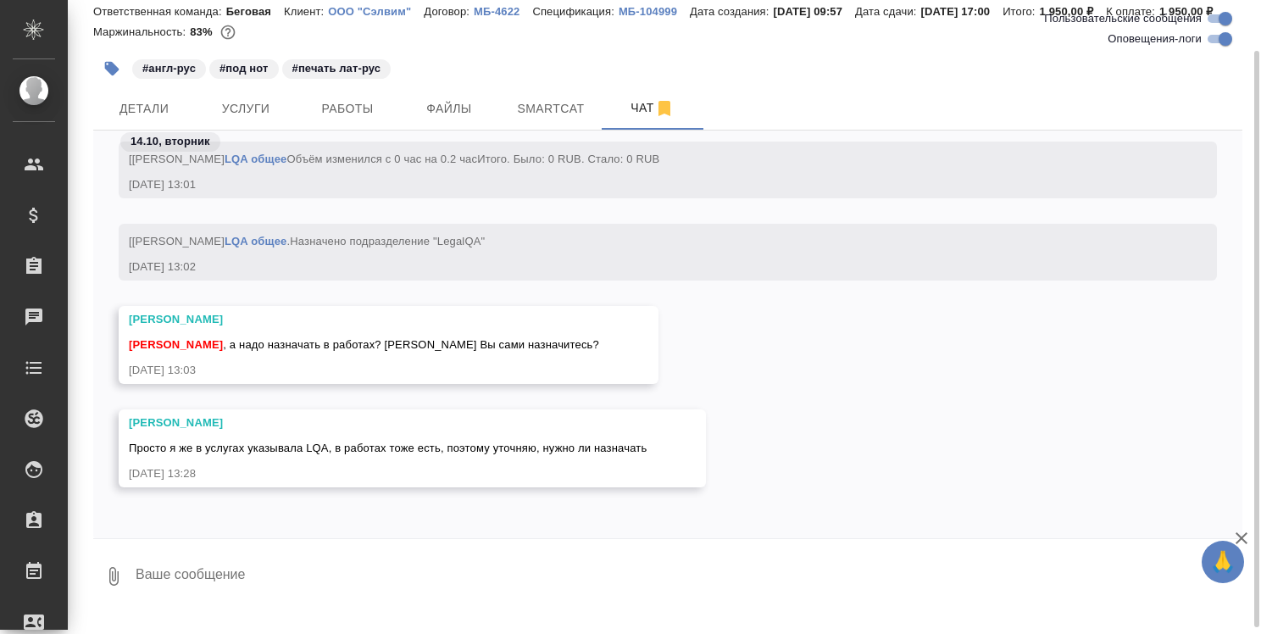
type textarea "п"
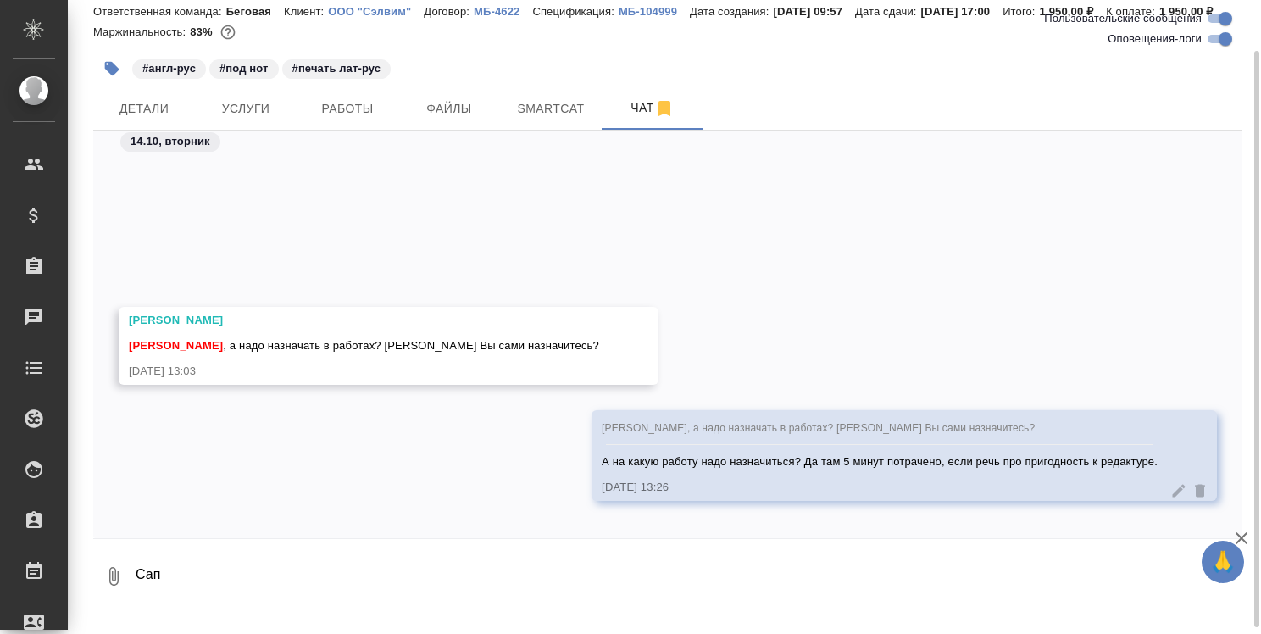
scroll to position [4442, 0]
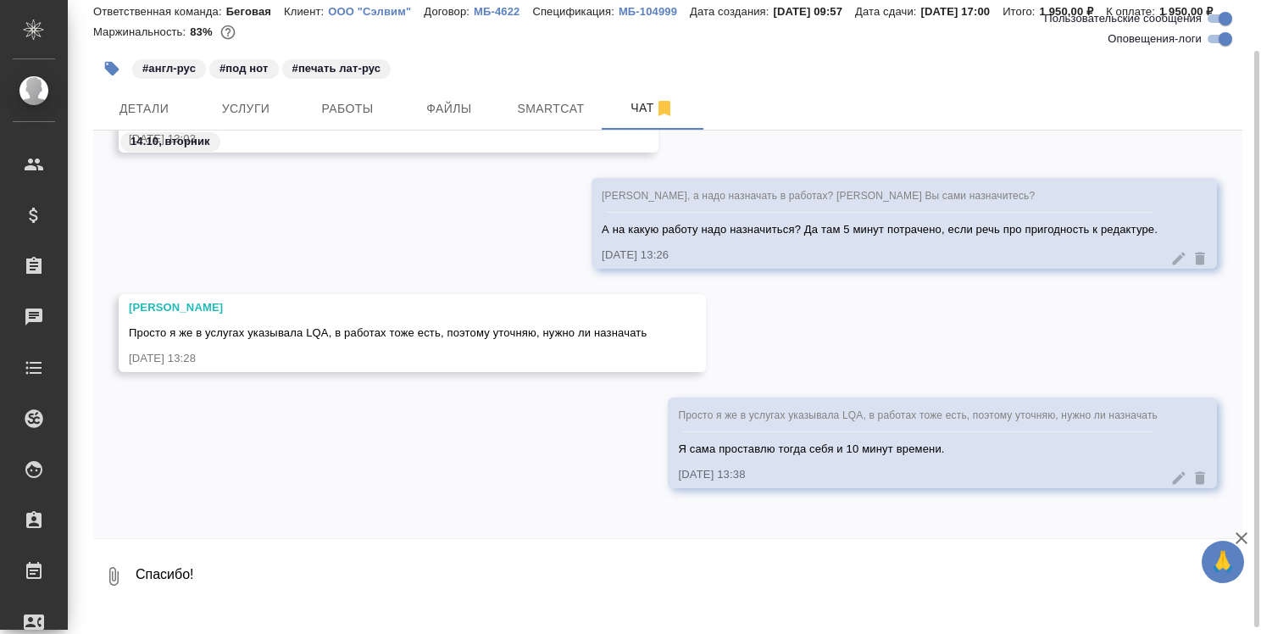
type textarea "Спасибо!"
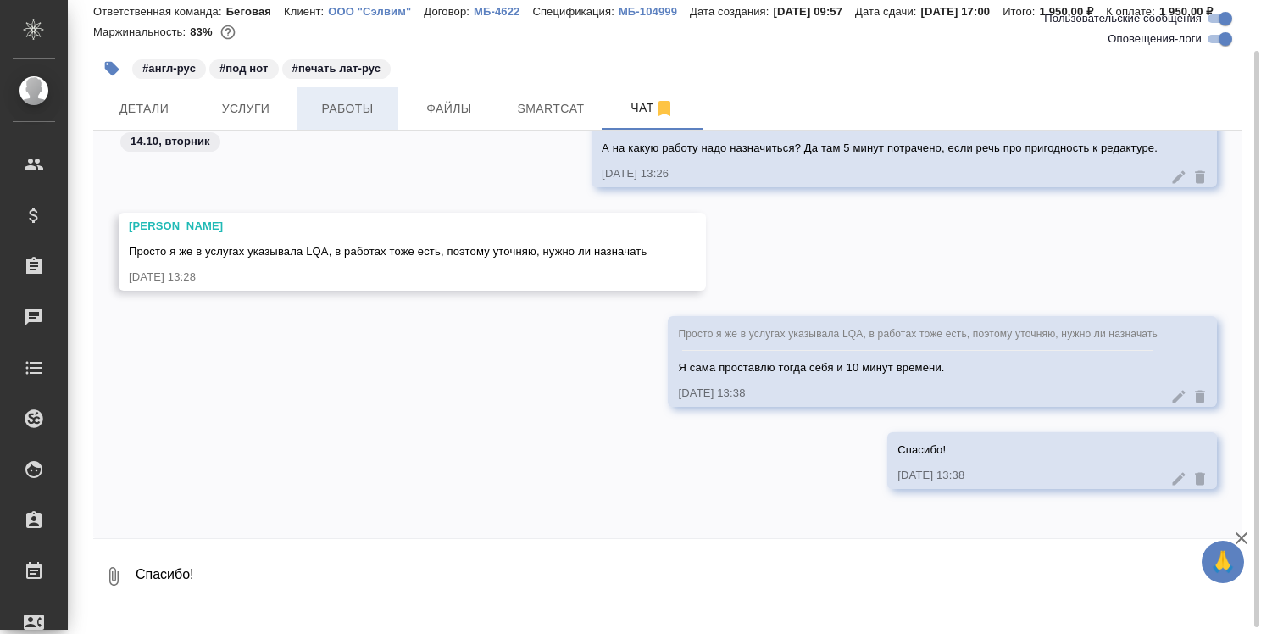
click at [353, 120] on span "Работы" at bounding box center [347, 108] width 81 height 21
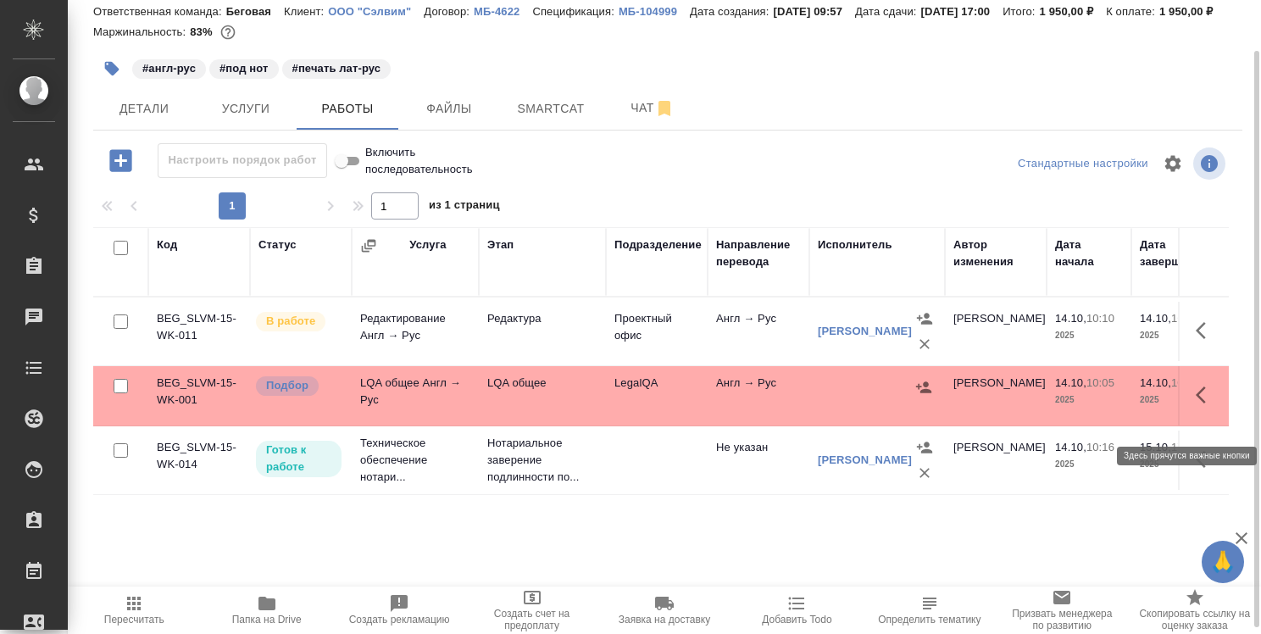
click at [1207, 405] on icon "button" at bounding box center [1206, 395] width 20 height 20
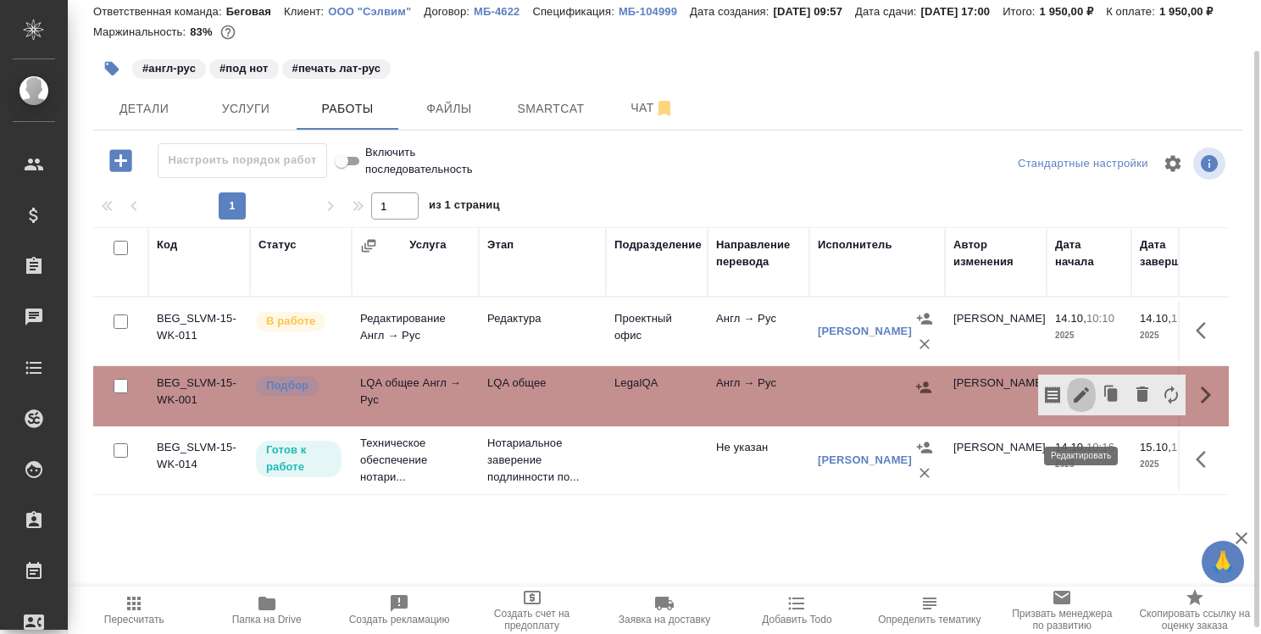
click at [1089, 405] on icon "button" at bounding box center [1082, 395] width 20 height 20
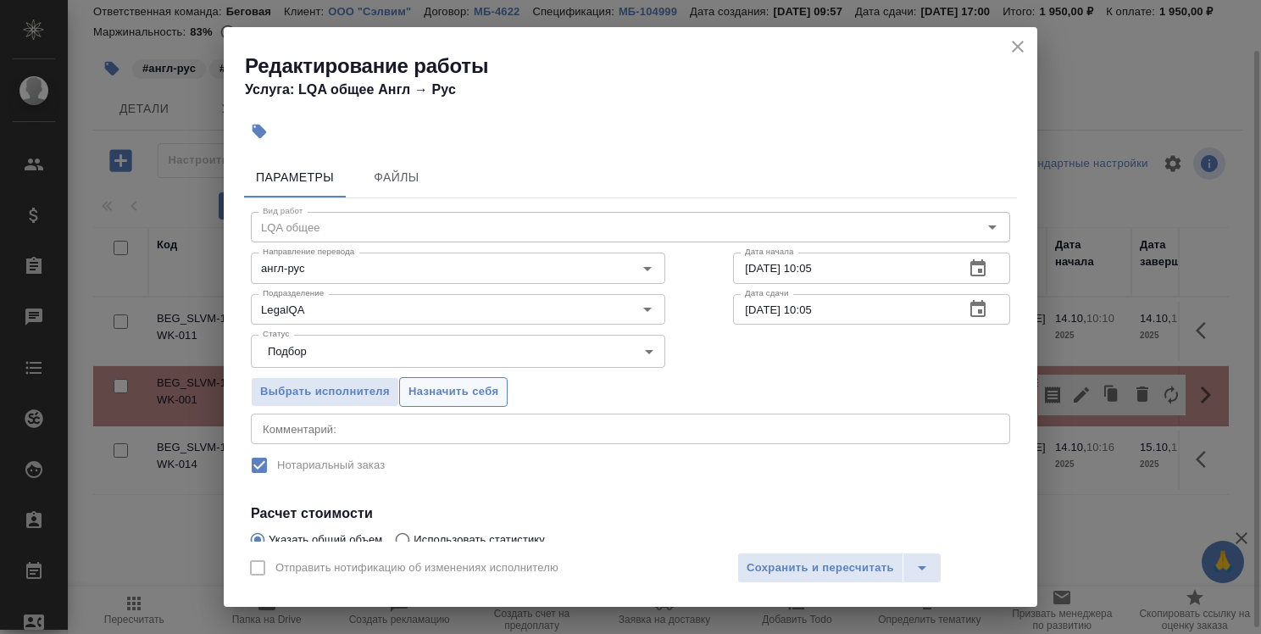
click at [443, 402] on button "Назначить себя" at bounding box center [453, 392] width 109 height 30
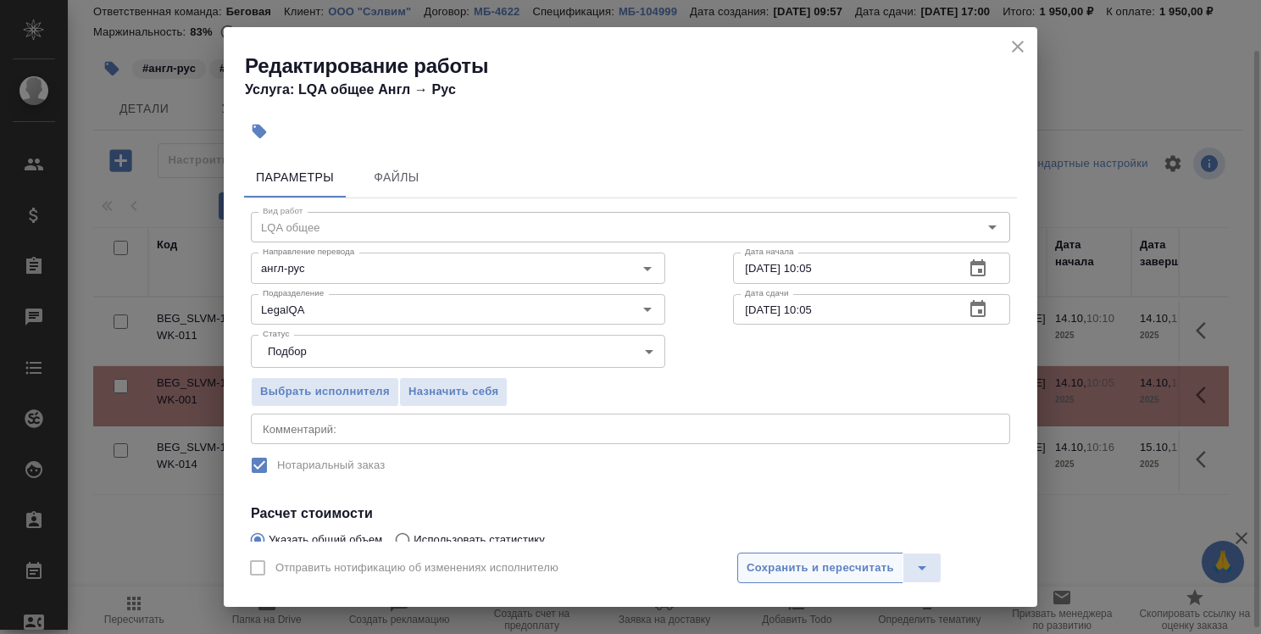
click at [813, 566] on span "Сохранить и пересчитать" at bounding box center [821, 568] width 148 height 19
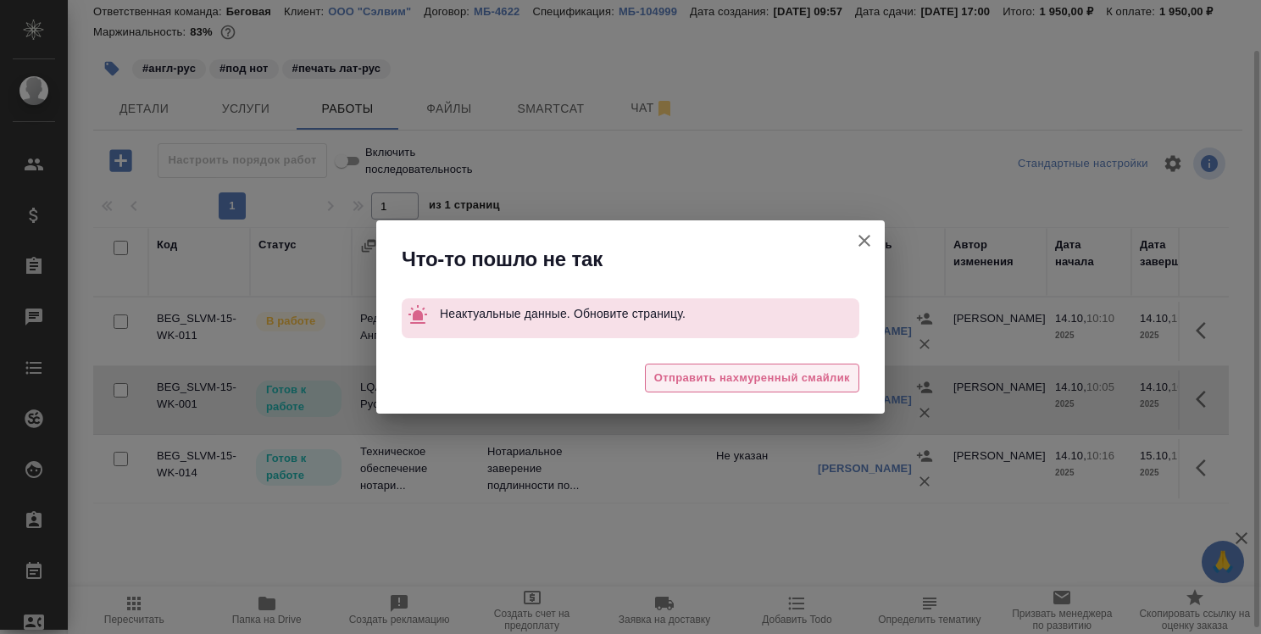
click at [828, 379] on span "Отправить нахмуренный смайлик" at bounding box center [752, 378] width 196 height 19
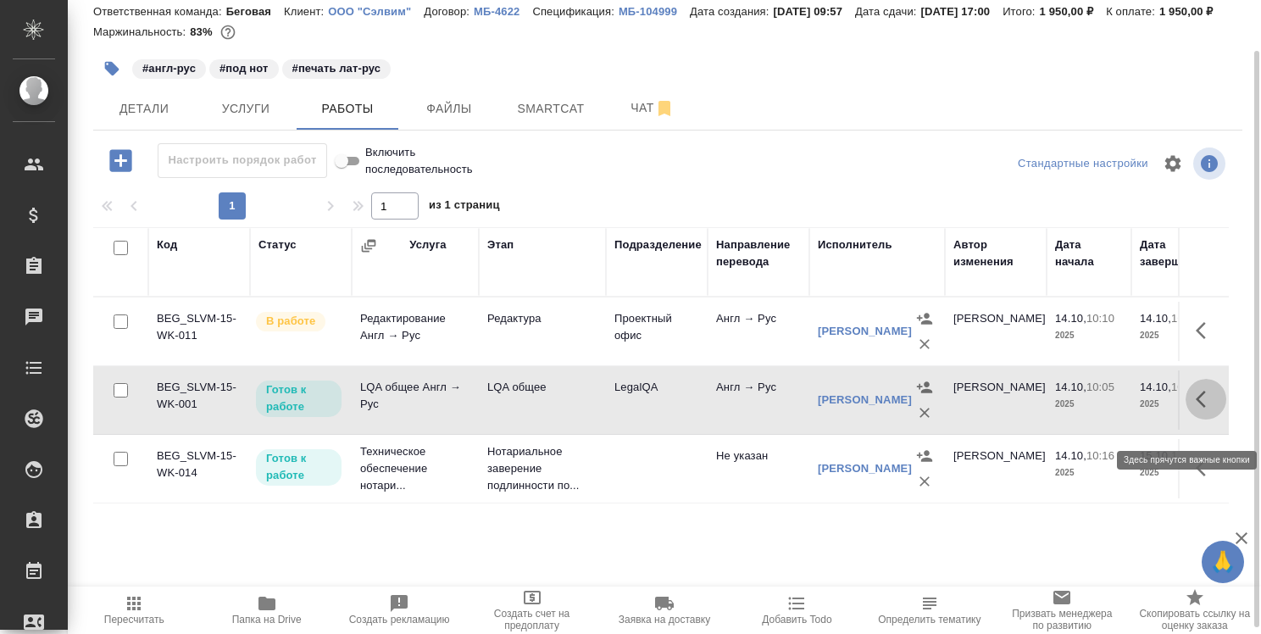
click at [1206, 409] on icon "button" at bounding box center [1206, 399] width 20 height 20
click at [1085, 407] on icon "button" at bounding box center [1081, 399] width 15 height 15
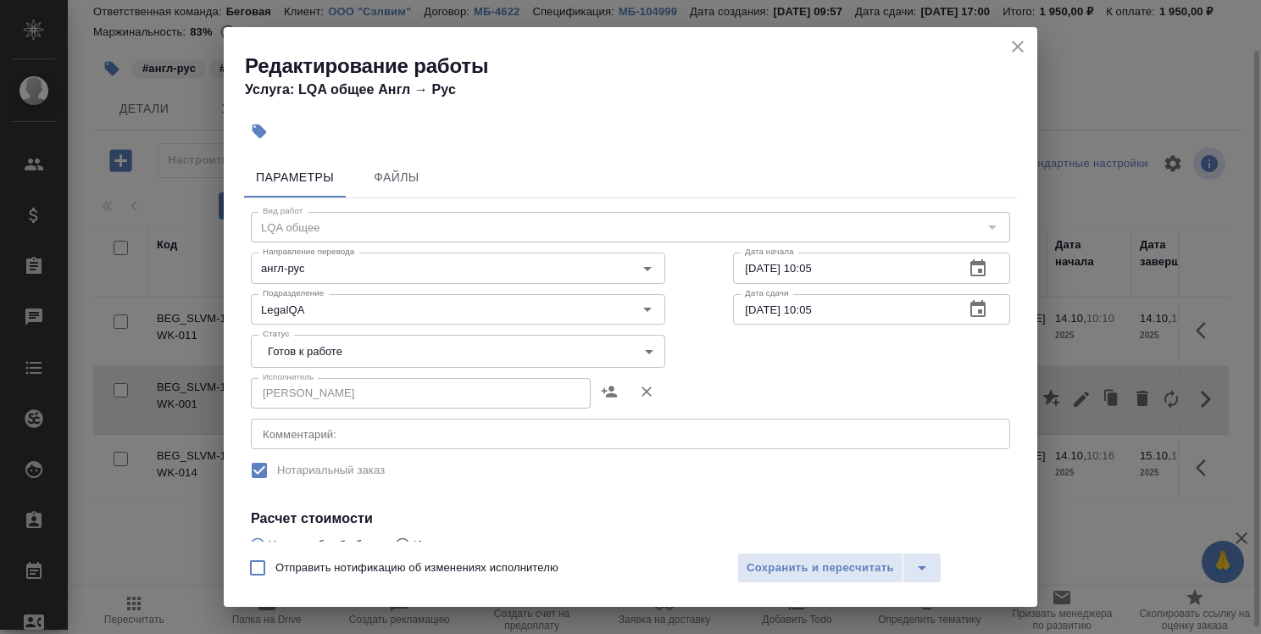
click at [492, 349] on body "🙏 .cls-1 fill:#fff; AWATERA [PERSON_NAME] Спецификации Заказы 0 Чаты Todo Проек…" at bounding box center [630, 317] width 1261 height 634
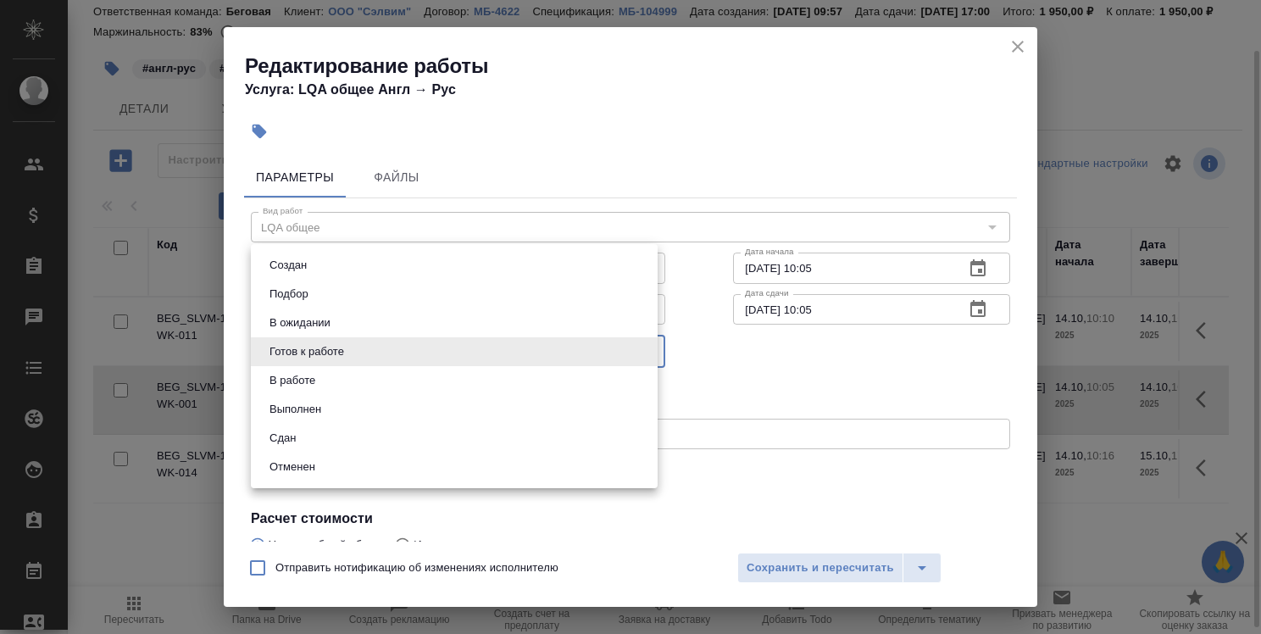
click at [478, 435] on li "Сдан" at bounding box center [454, 438] width 407 height 29
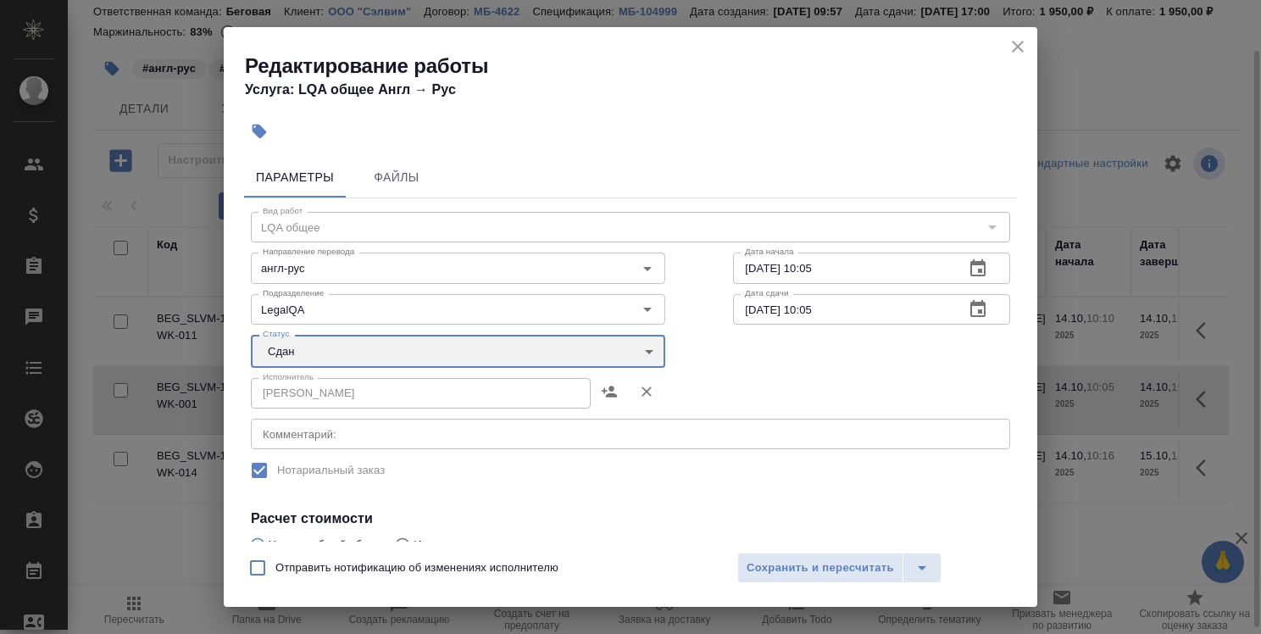
type input "closed"
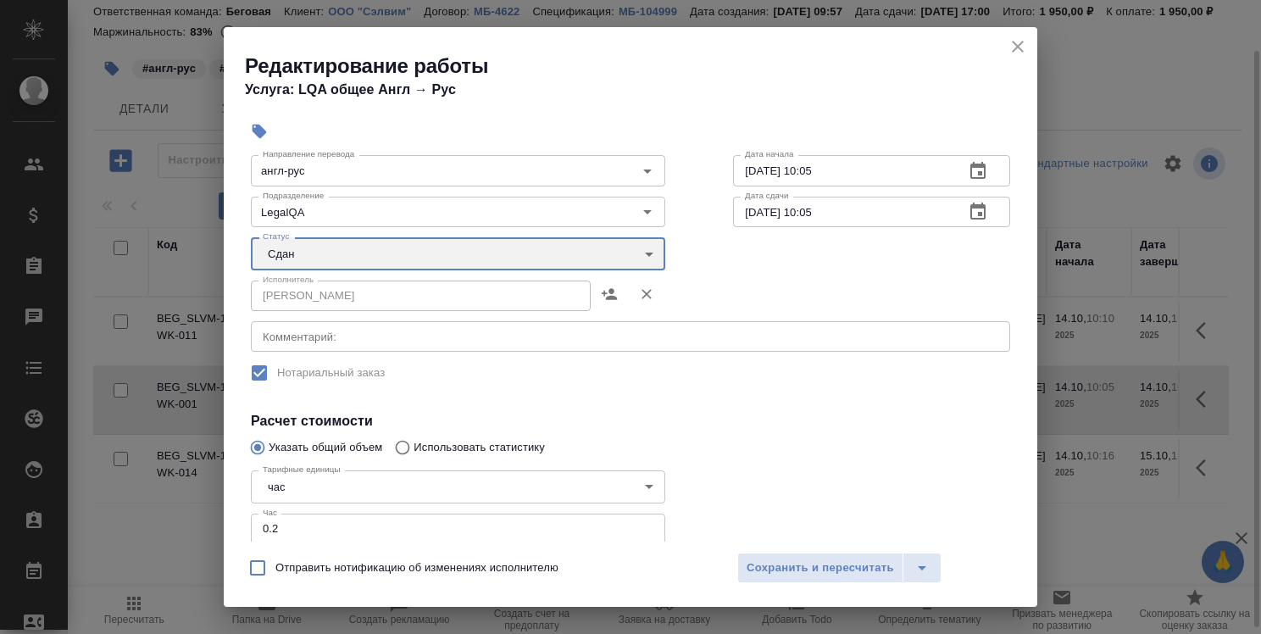
scroll to position [170, 0]
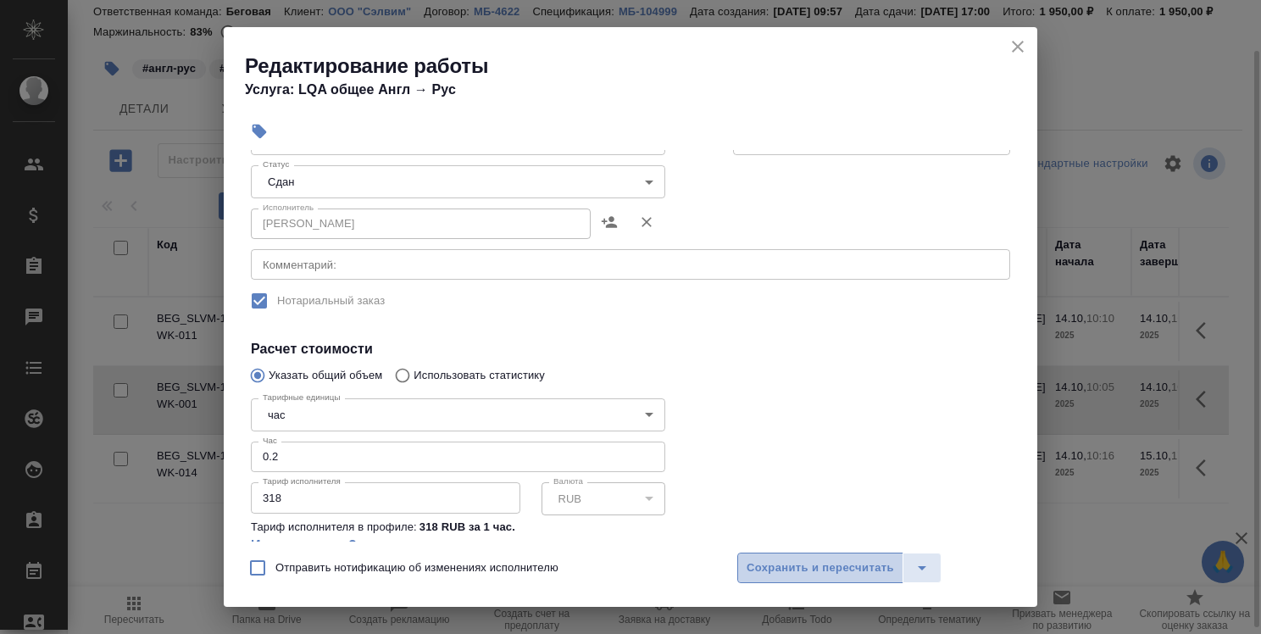
click at [829, 560] on span "Сохранить и пересчитать" at bounding box center [821, 568] width 148 height 19
